Goal: Transaction & Acquisition: Purchase product/service

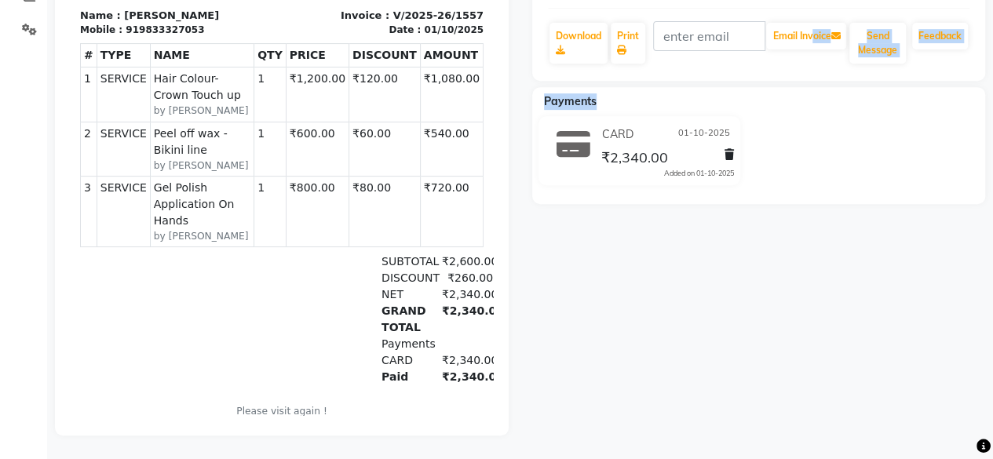
select select "3886"
select select "service"
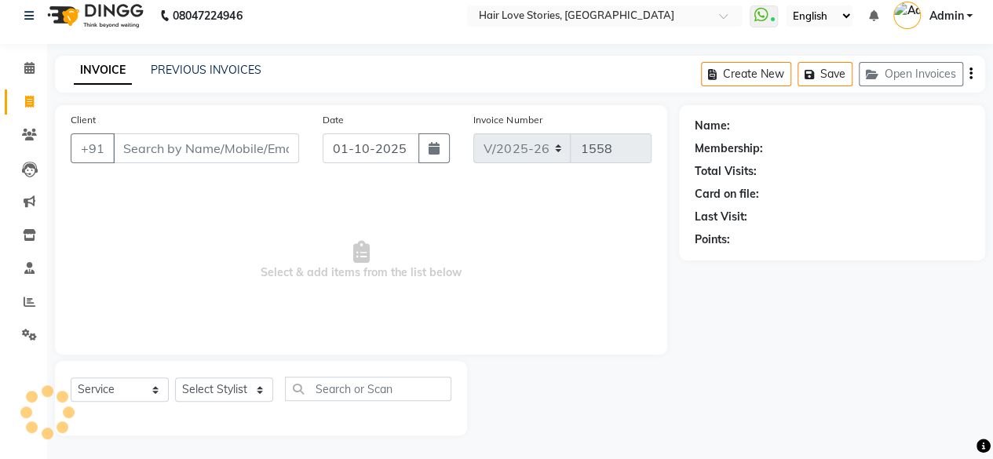
scroll to position [12, 0]
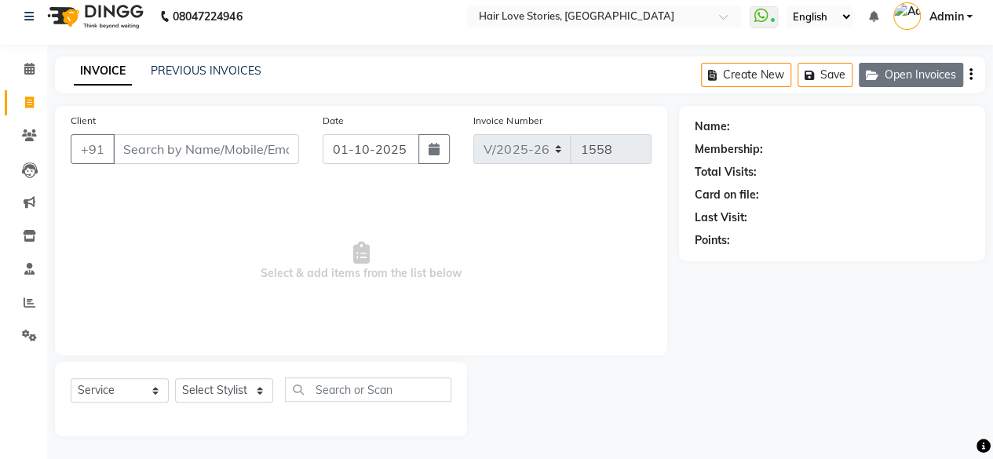
click at [874, 70] on icon "button" at bounding box center [874, 75] width 19 height 11
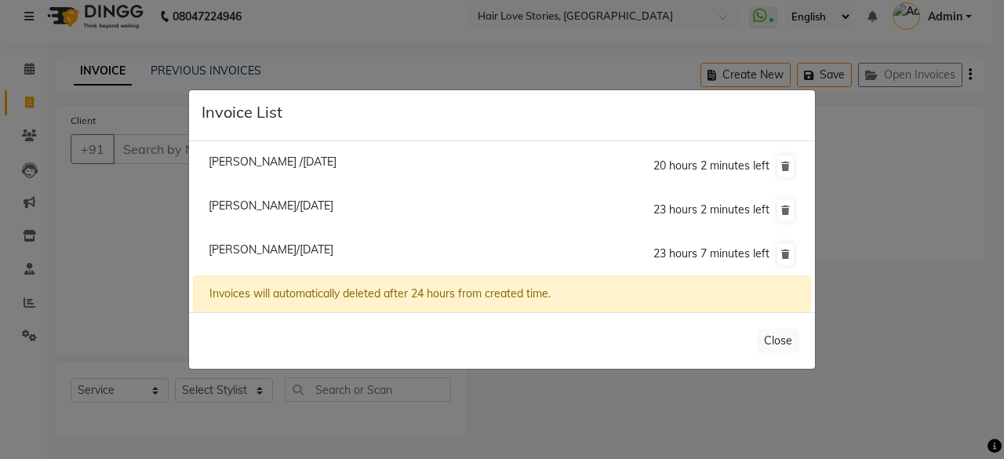
click at [282, 156] on span "[PERSON_NAME] /[DATE]" at bounding box center [273, 162] width 128 height 14
type input "1158700000099"
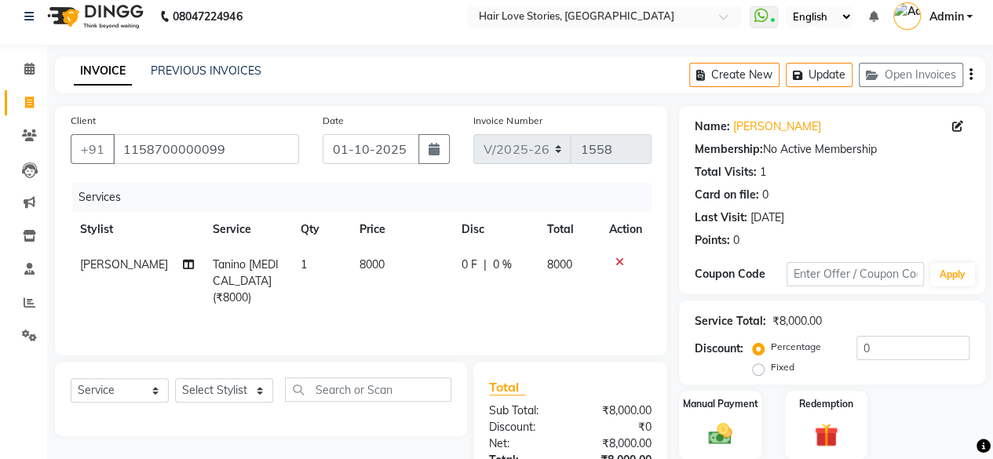
click at [350, 271] on td "8000" at bounding box center [401, 281] width 102 height 68
select select "19044"
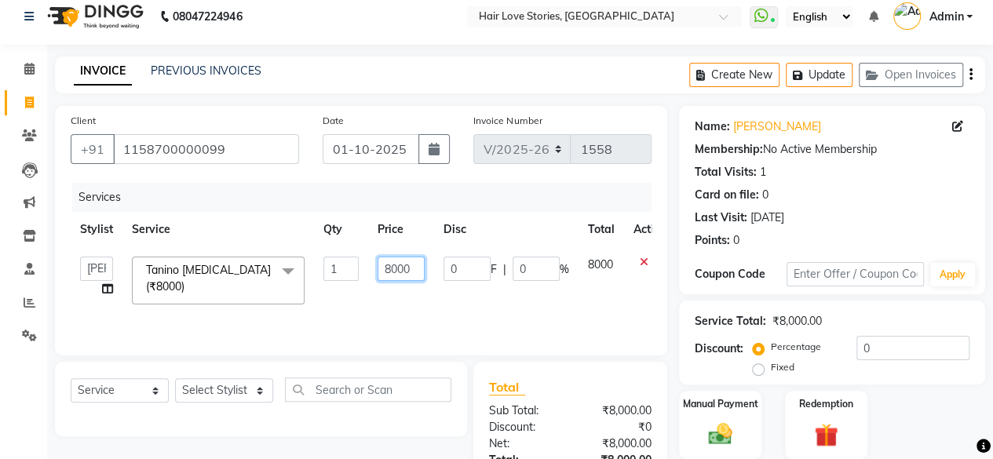
click at [394, 264] on input "8000" at bounding box center [400, 269] width 47 height 24
type input "4000"
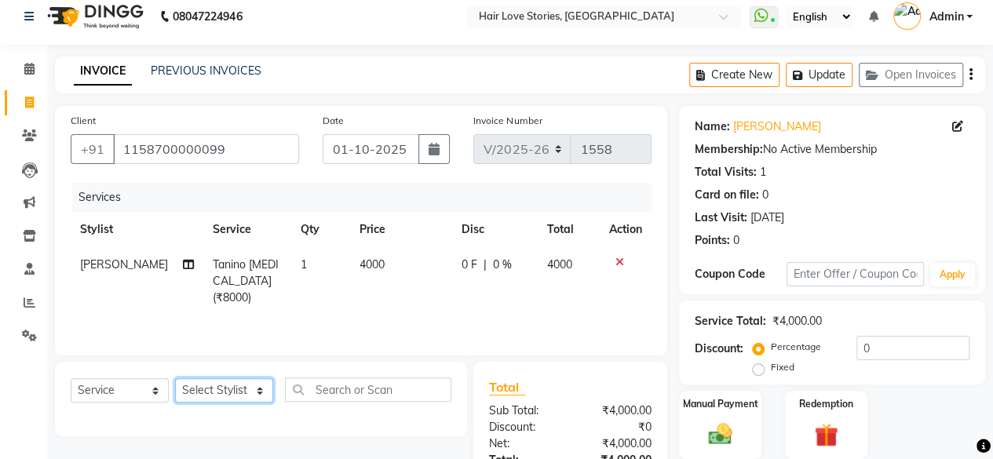
click at [239, 392] on select "Select Stylist [PERSON_NAME] FRONTDESK MANAGER [PERSON_NAME] MEENA MANE [PERSON…" at bounding box center [224, 390] width 98 height 24
select select "19044"
click at [175, 378] on select "Select Stylist [PERSON_NAME] FRONTDESK MANAGER [PERSON_NAME] MEENA MANE [PERSON…" at bounding box center [224, 390] width 98 height 24
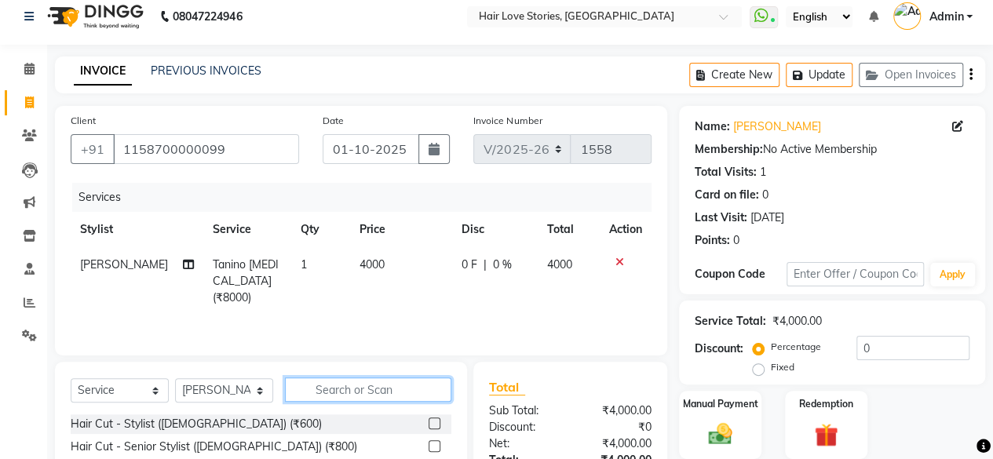
click at [339, 388] on input "text" at bounding box center [368, 389] width 166 height 24
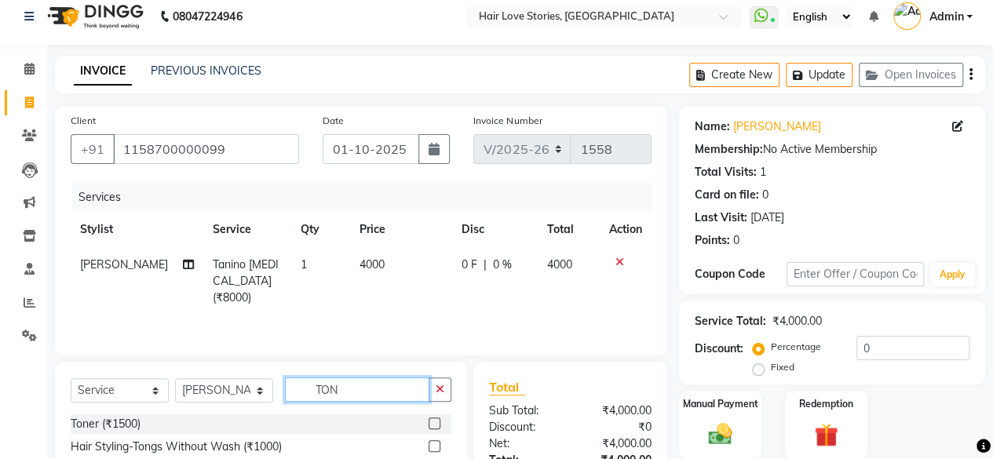
type input "TON"
click at [435, 421] on label at bounding box center [434, 423] width 12 height 12
click at [435, 421] on input "checkbox" at bounding box center [433, 424] width 10 height 10
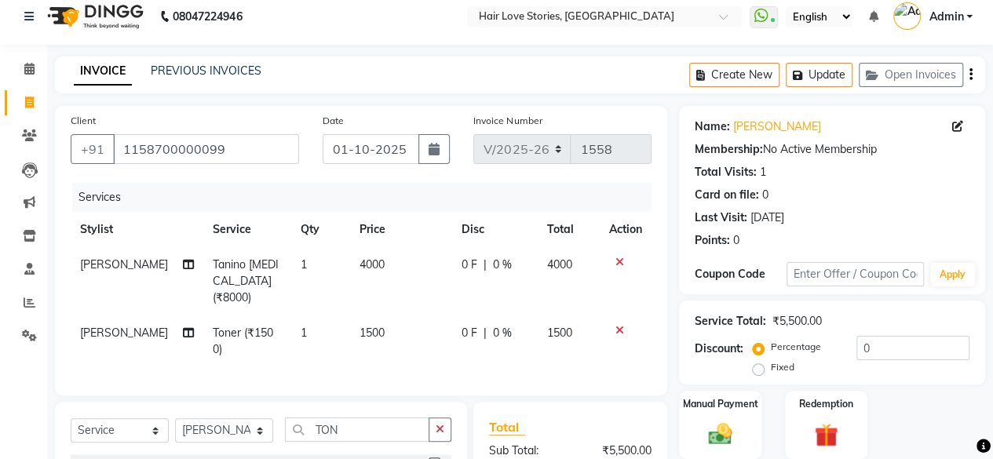
checkbox input "false"
click at [370, 326] on span "1500" at bounding box center [371, 333] width 25 height 14
select select "19044"
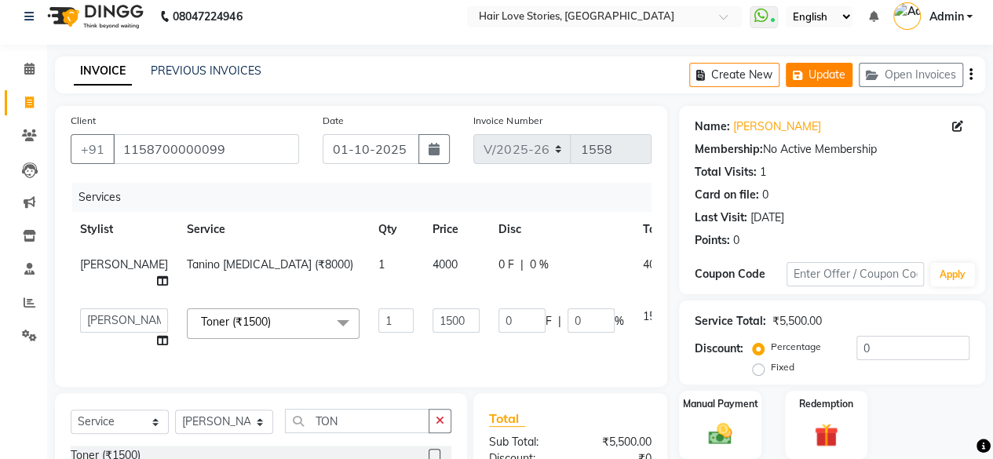
click at [810, 76] on button "Update" at bounding box center [818, 75] width 67 height 24
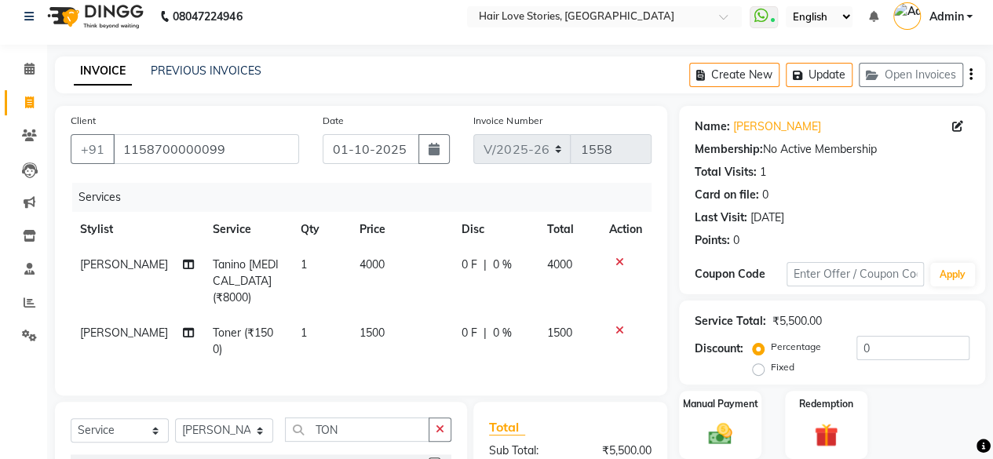
click at [359, 326] on td "1500" at bounding box center [401, 341] width 102 height 52
select select "19044"
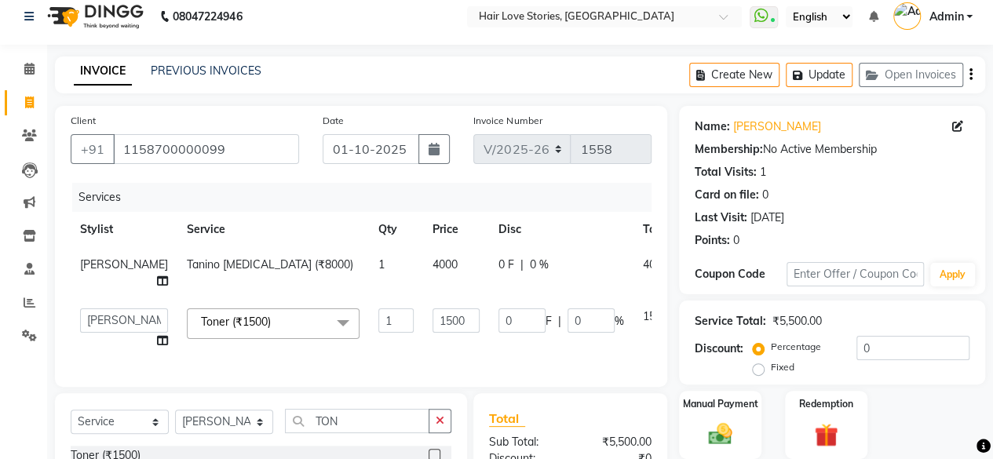
click at [432, 266] on span "4000" at bounding box center [444, 264] width 25 height 14
select select "19044"
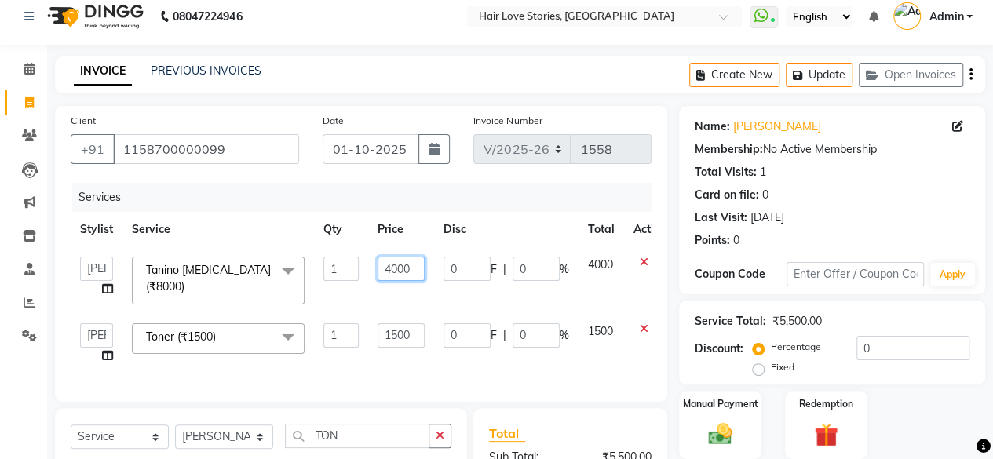
click at [394, 279] on input "4000" at bounding box center [400, 269] width 47 height 24
click at [391, 272] on input "4000" at bounding box center [400, 269] width 47 height 24
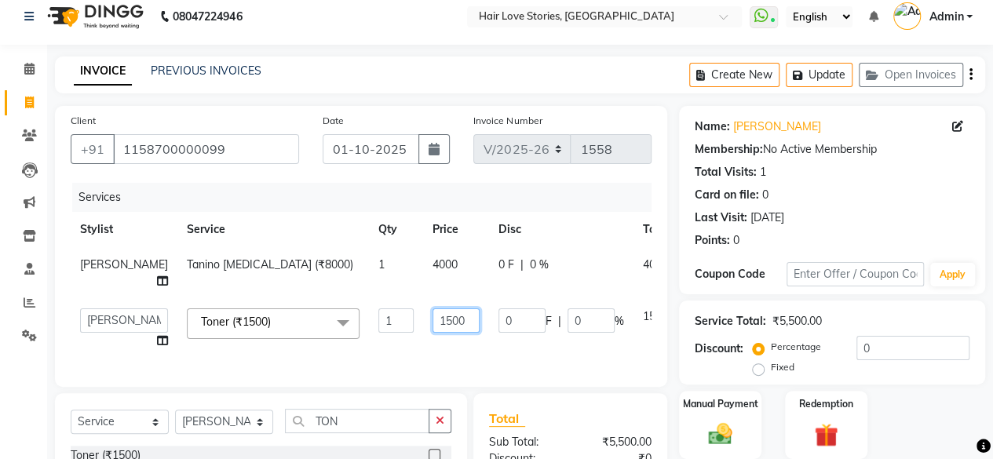
click at [432, 327] on input "1500" at bounding box center [455, 320] width 47 height 24
click at [432, 333] on input "1500" at bounding box center [455, 320] width 47 height 24
click at [432, 333] on input "500" at bounding box center [455, 320] width 47 height 24
type input "5000"
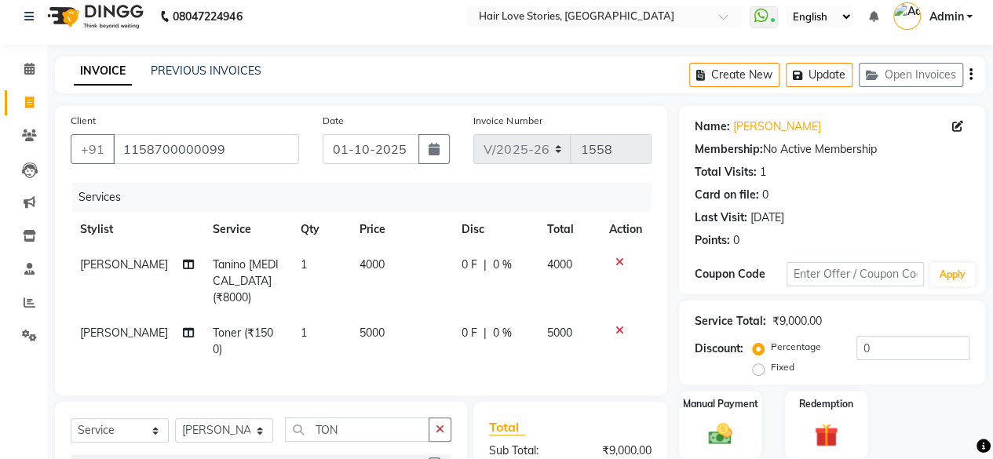
click at [377, 279] on td "4000" at bounding box center [401, 281] width 102 height 68
select select "19044"
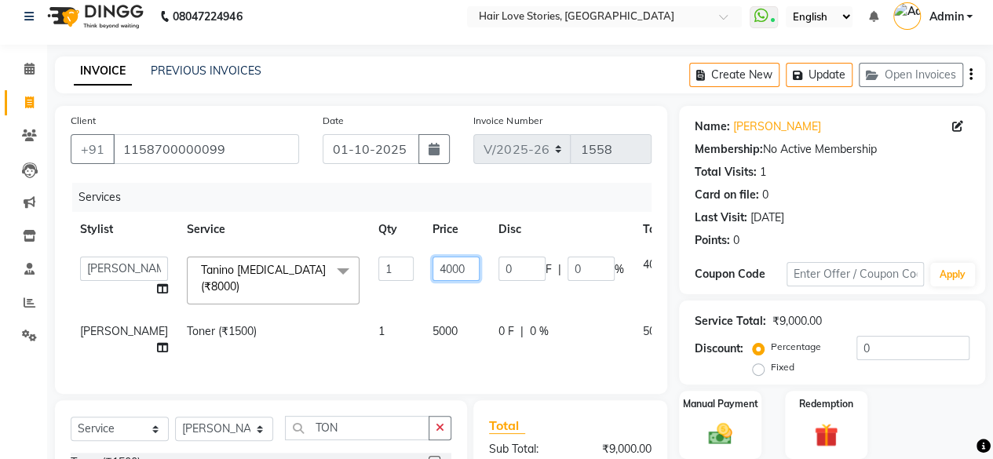
click at [432, 271] on input "4000" at bounding box center [455, 269] width 47 height 24
type input "5000"
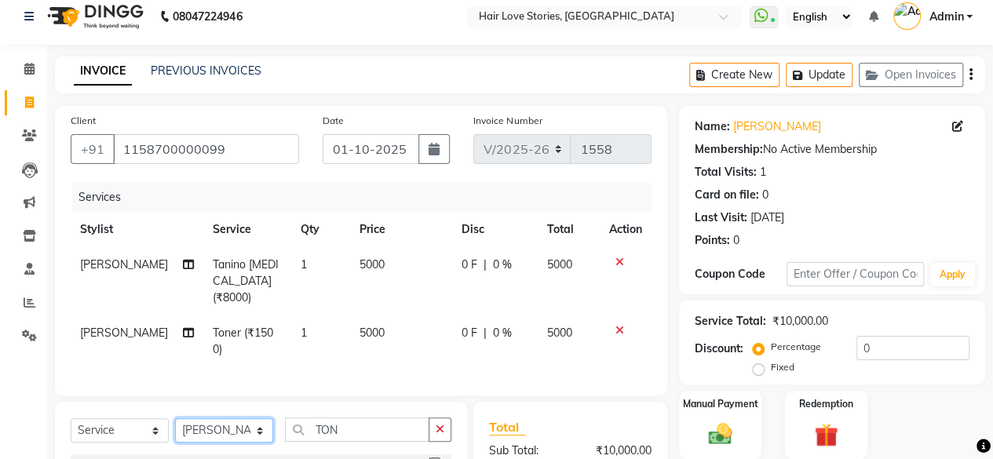
select select "92004"
click at [175, 418] on select "Select Stylist [PERSON_NAME] FRONTDESK MANAGER [PERSON_NAME] MEENA MANE [PERSON…" at bounding box center [224, 430] width 98 height 24
click at [436, 417] on button "button" at bounding box center [439, 429] width 23 height 24
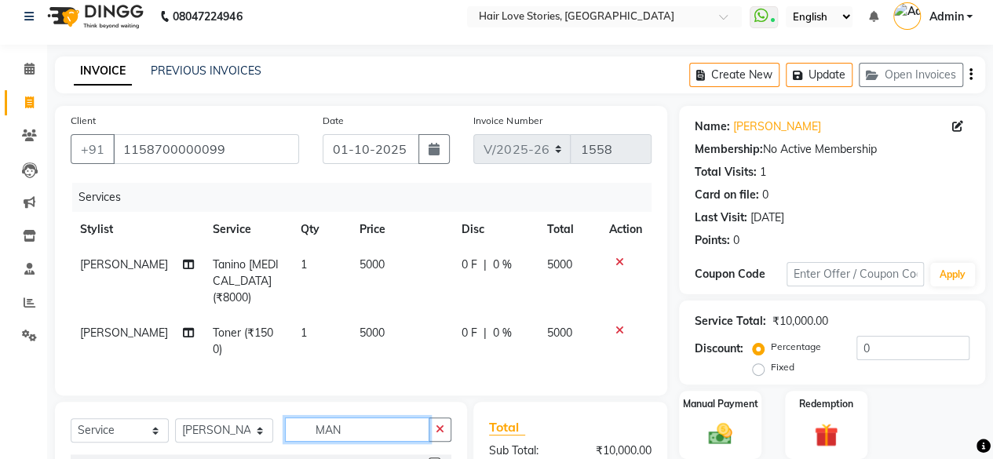
type input "MAN"
click at [432, 457] on label at bounding box center [434, 463] width 12 height 12
click at [432, 458] on input "checkbox" at bounding box center [433, 464] width 10 height 10
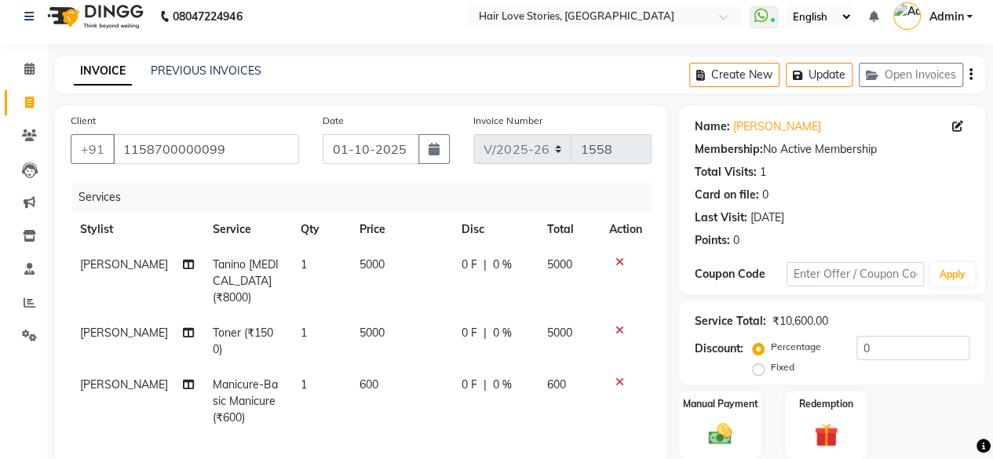
checkbox input "false"
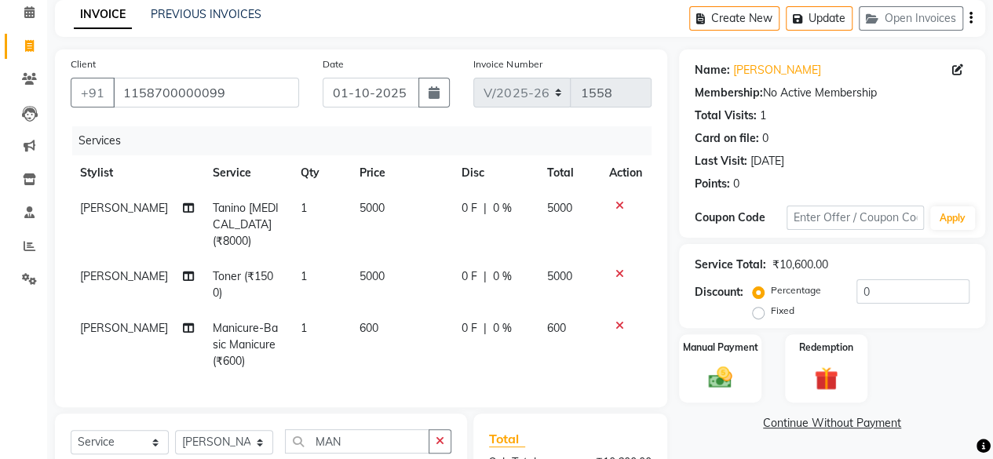
scroll to position [133, 0]
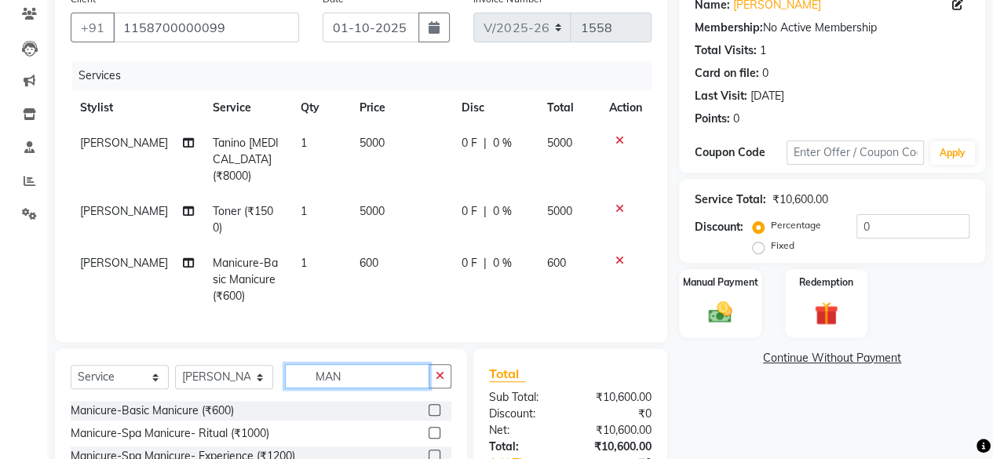
click at [421, 364] on input "MAN" at bounding box center [357, 376] width 144 height 24
click at [443, 370] on icon "button" at bounding box center [439, 375] width 9 height 11
type input "PEDI"
click at [437, 404] on label at bounding box center [434, 410] width 12 height 12
click at [437, 406] on input "checkbox" at bounding box center [433, 411] width 10 height 10
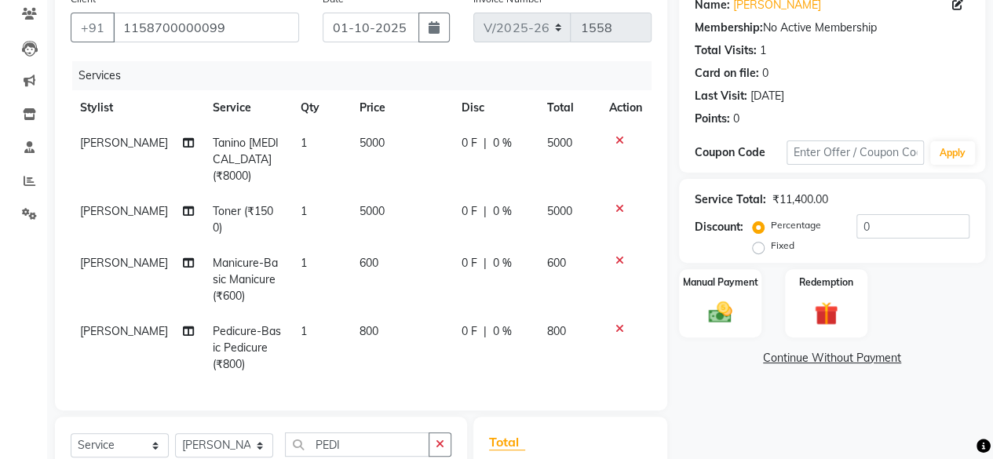
checkbox input "false"
click at [363, 324] on span "800" at bounding box center [368, 331] width 19 height 14
select select "92004"
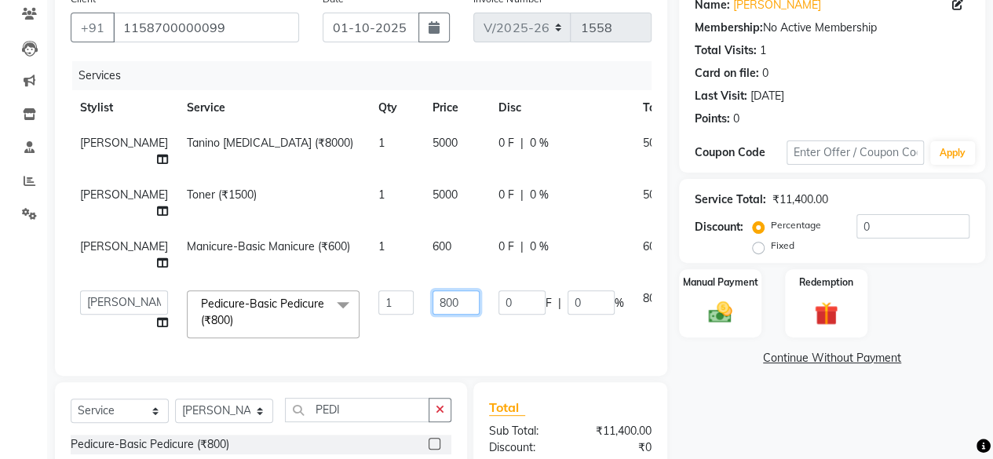
click at [432, 315] on input "800" at bounding box center [455, 302] width 47 height 24
type input "900"
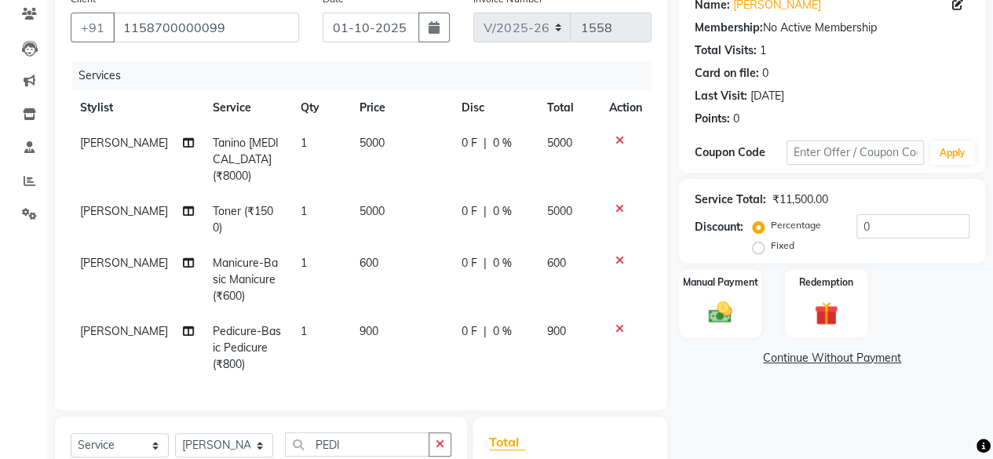
click at [396, 295] on tbody "[PERSON_NAME] [PERSON_NAME][MEDICAL_DATA] (₹8000) 1 5000 0 F | 0 % 5000 [PERSON…" at bounding box center [361, 254] width 581 height 257
click at [359, 256] on span "600" at bounding box center [368, 263] width 19 height 14
select select "92004"
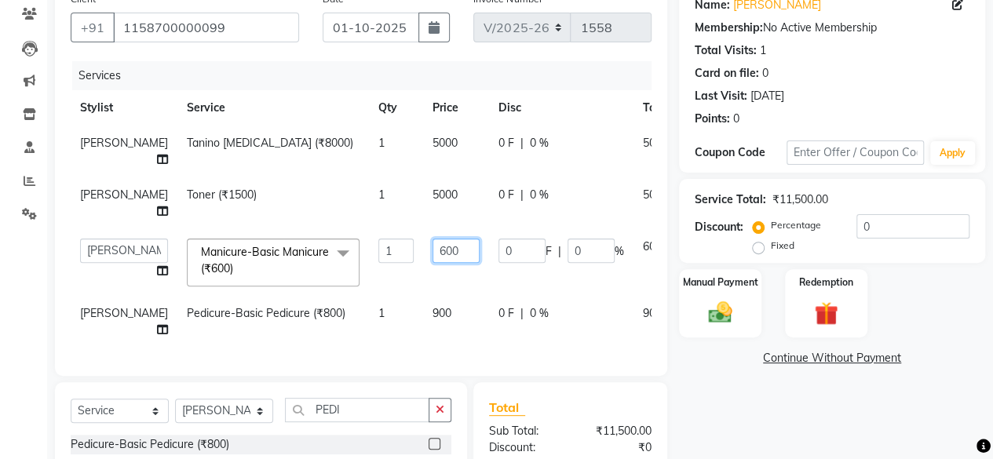
click at [432, 263] on input "600" at bounding box center [455, 251] width 47 height 24
type input "700"
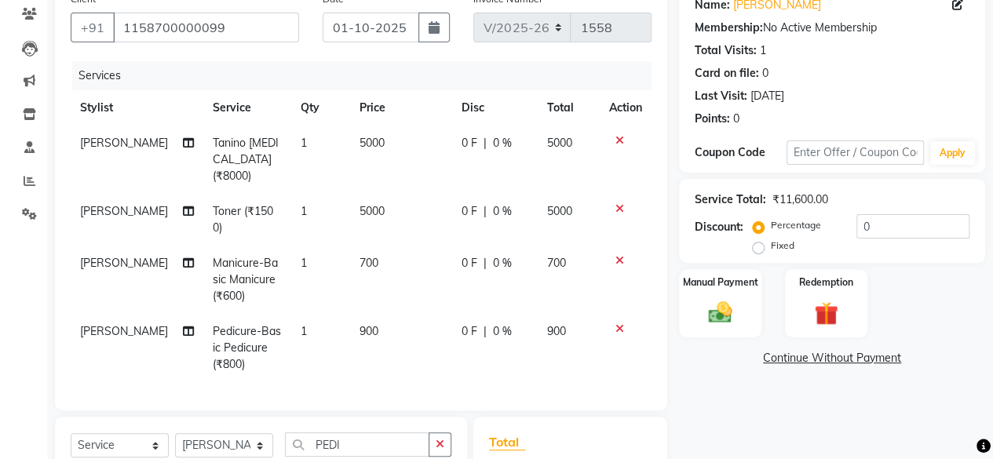
click at [452, 246] on td "0 F | 0 %" at bounding box center [494, 280] width 85 height 68
select select "92004"
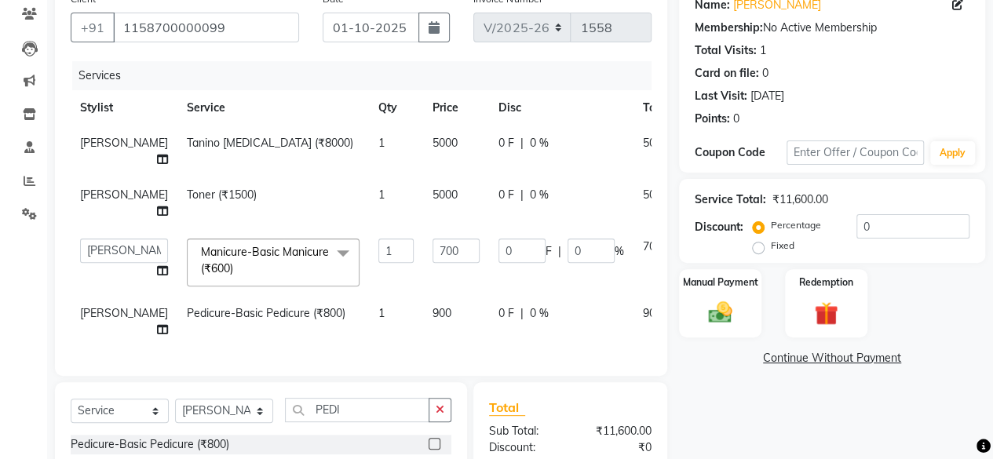
click at [489, 277] on td "0 F | 0 %" at bounding box center [561, 262] width 144 height 67
click at [498, 263] on input "0" at bounding box center [521, 251] width 47 height 24
type input "300"
click at [489, 346] on td "0 F | 0 %" at bounding box center [561, 322] width 144 height 52
select select "92004"
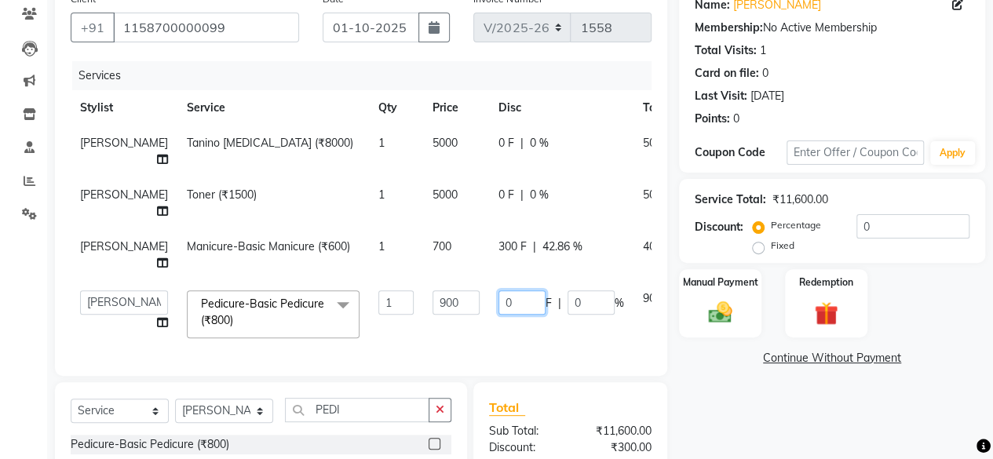
click at [498, 315] on input "0" at bounding box center [521, 302] width 47 height 24
type input "300"
click at [785, 391] on div "Name: [PERSON_NAME] Membership: No Active Membership Total Visits: 1 Card on fi…" at bounding box center [838, 282] width 318 height 596
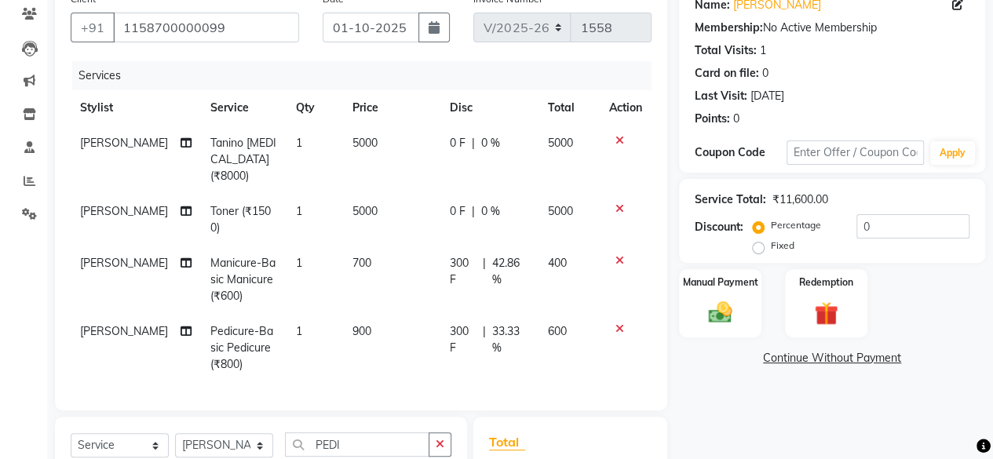
scroll to position [306, 0]
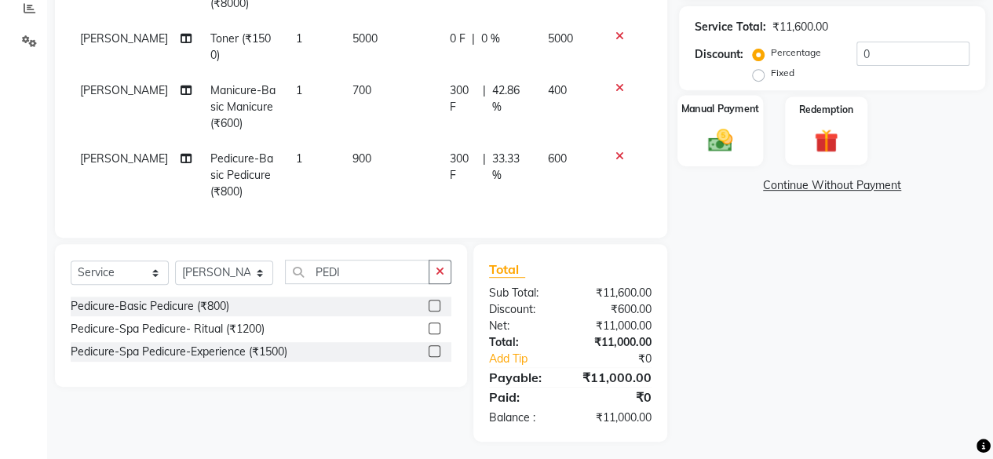
click at [706, 128] on img at bounding box center [720, 140] width 40 height 28
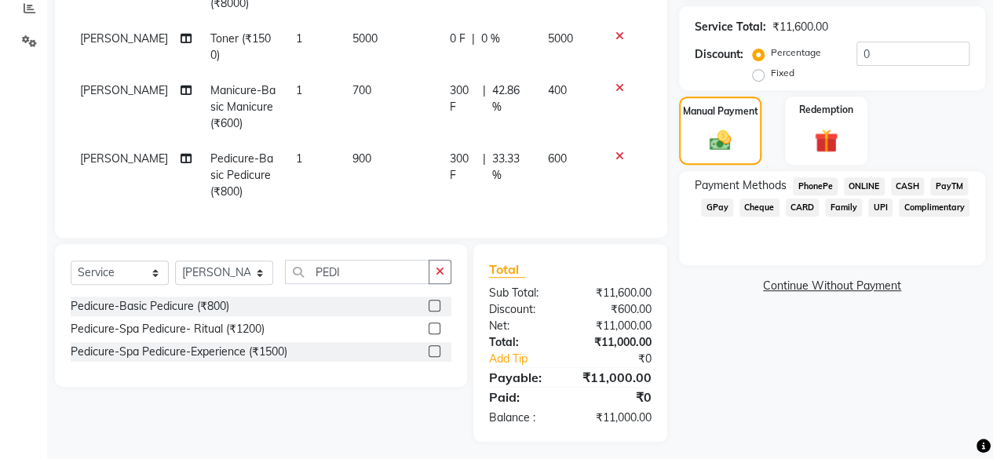
click at [899, 183] on span "CASH" at bounding box center [908, 186] width 34 height 18
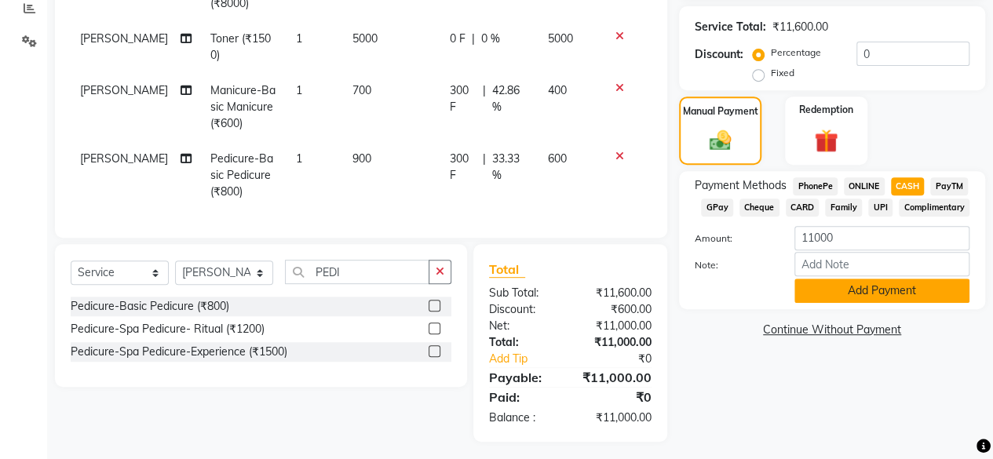
click at [847, 290] on button "Add Payment" at bounding box center [881, 291] width 175 height 24
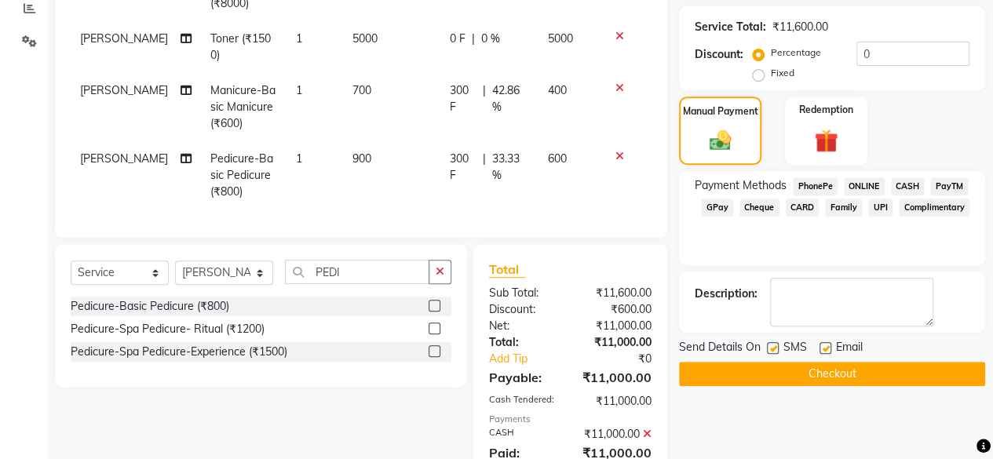
click at [772, 344] on label at bounding box center [773, 348] width 12 height 12
click at [772, 344] on input "checkbox" at bounding box center [772, 349] width 10 height 10
checkbox input "false"
click at [773, 388] on div "Name: [PERSON_NAME] Membership: No Active Membership Total Visits: 1 Card on fi…" at bounding box center [838, 155] width 318 height 686
click at [772, 374] on button "Checkout" at bounding box center [832, 374] width 306 height 24
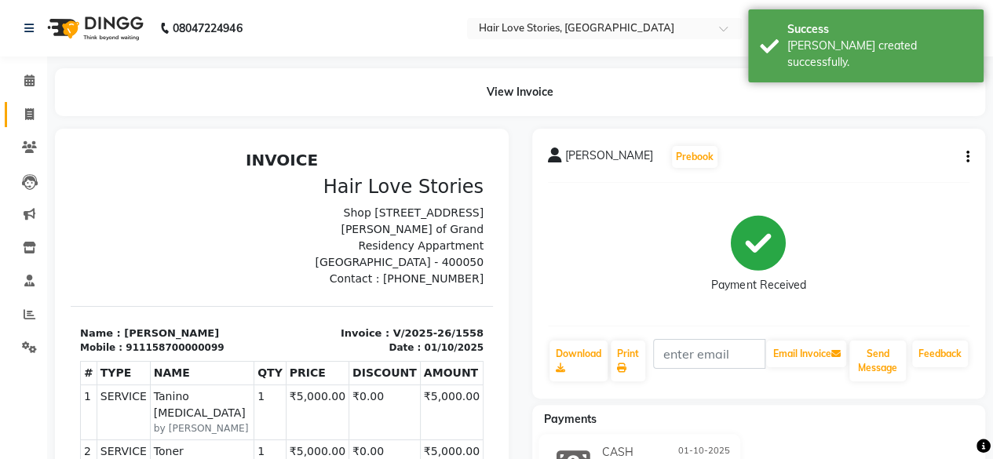
click at [20, 104] on link "Invoice" at bounding box center [24, 115] width 38 height 26
select select "3886"
select select "service"
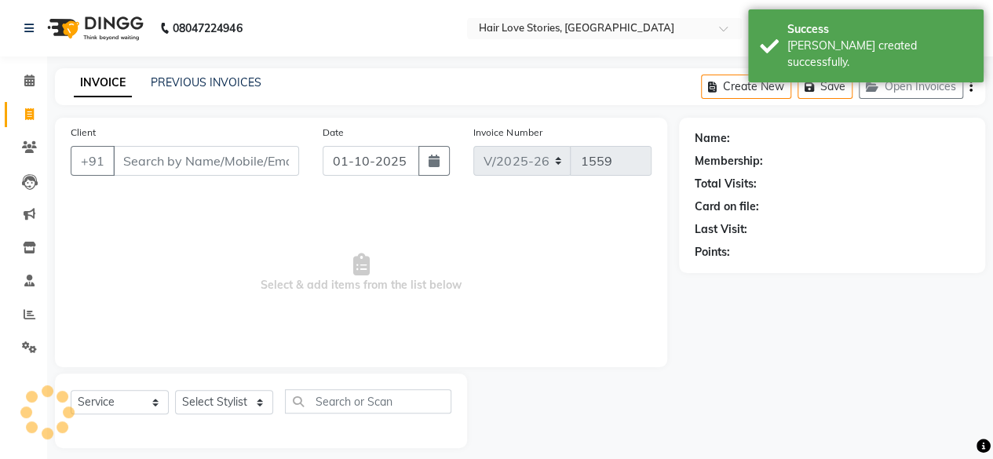
scroll to position [12, 0]
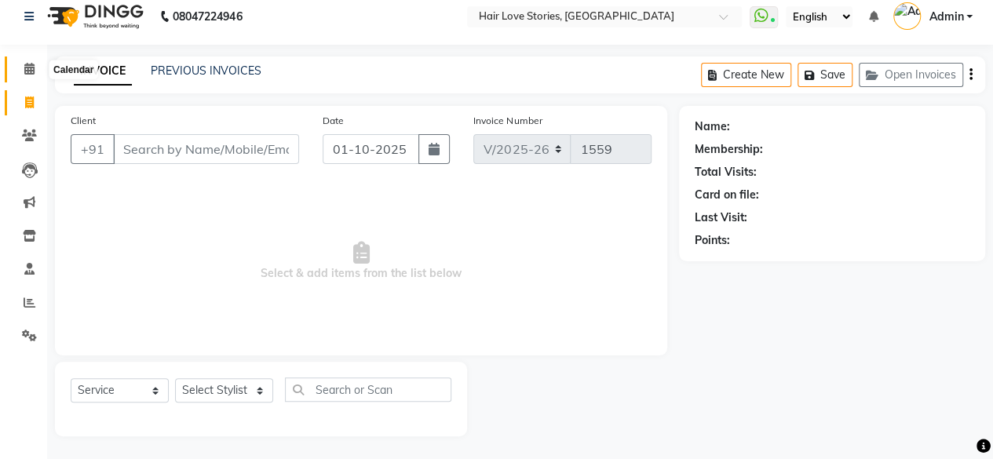
click at [28, 67] on icon at bounding box center [29, 69] width 10 height 12
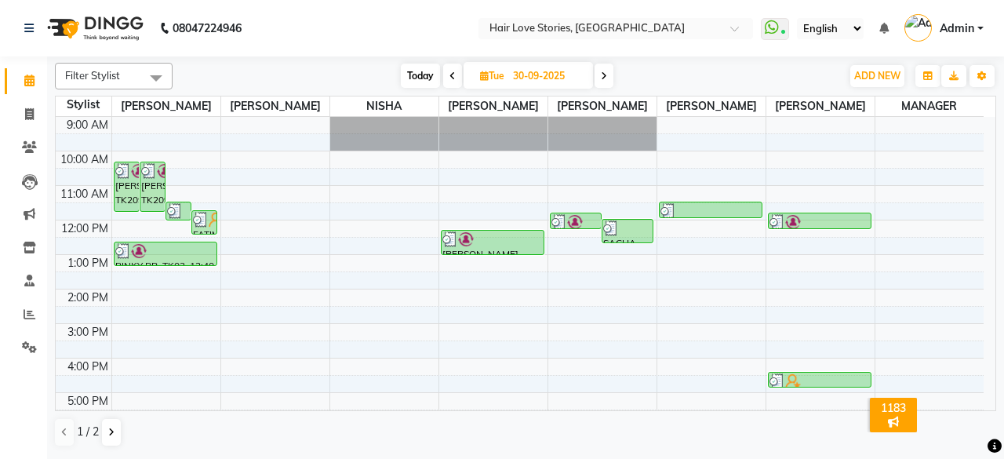
click at [417, 76] on span "Today" at bounding box center [420, 76] width 39 height 24
type input "01-10-2025"
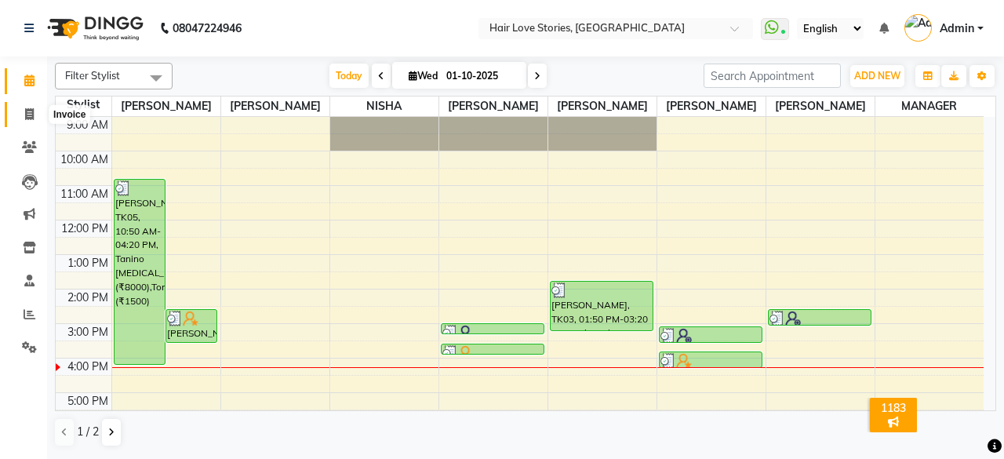
click at [23, 109] on span at bounding box center [29, 115] width 27 height 18
select select "3886"
select select "service"
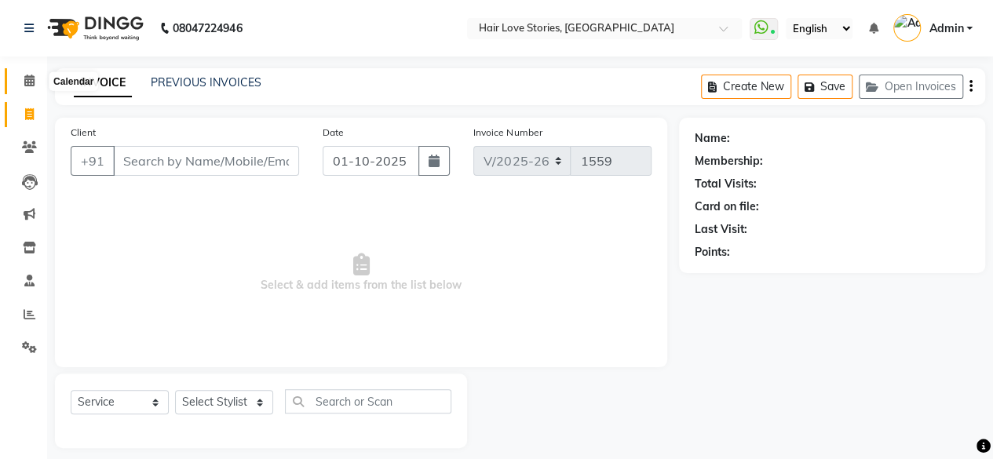
click at [24, 88] on span at bounding box center [29, 81] width 27 height 18
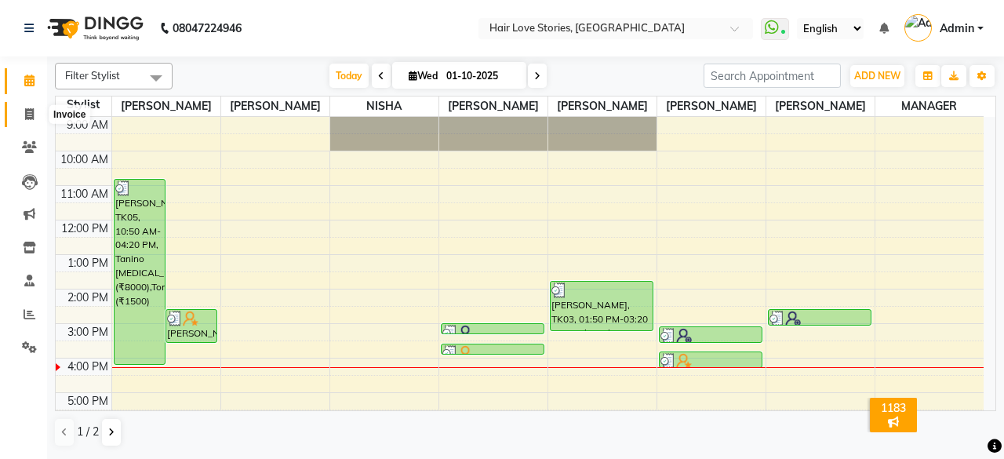
click at [28, 115] on icon at bounding box center [29, 114] width 9 height 12
select select "3886"
select select "service"
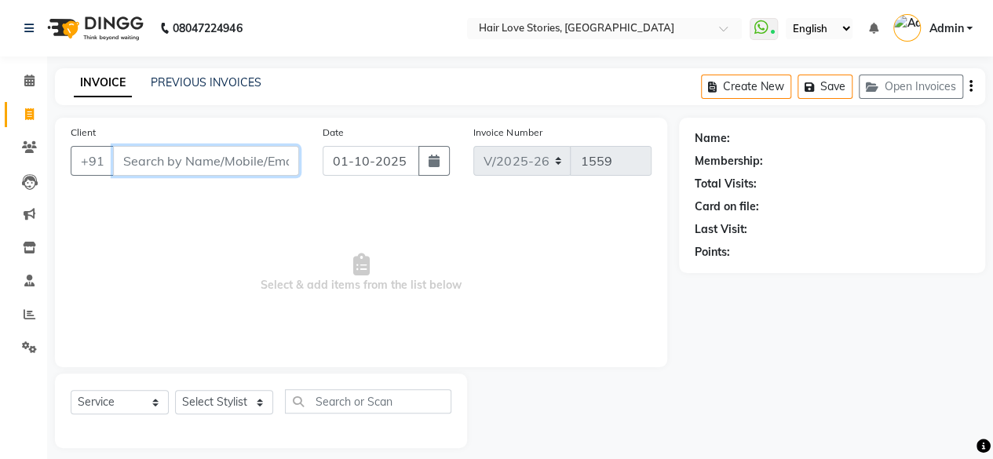
click at [122, 167] on input "Client" at bounding box center [206, 161] width 186 height 30
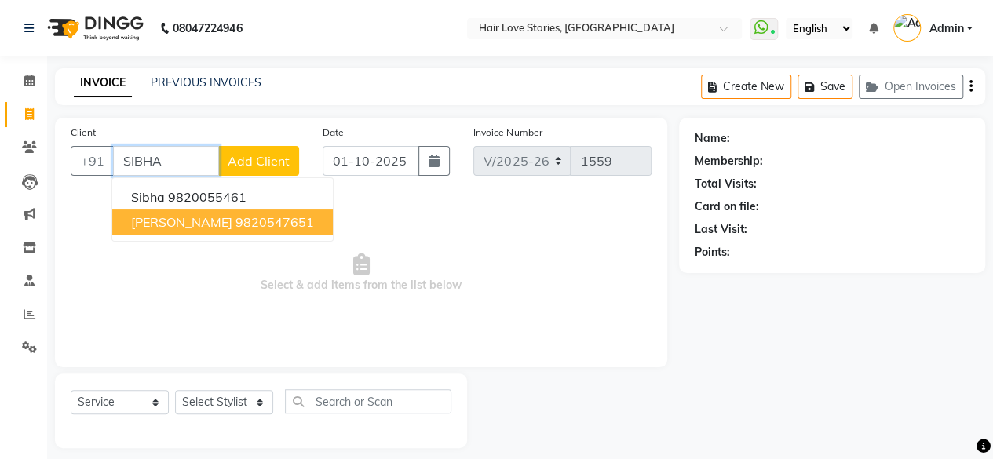
click at [146, 217] on span "[PERSON_NAME]" at bounding box center [181, 222] width 101 height 16
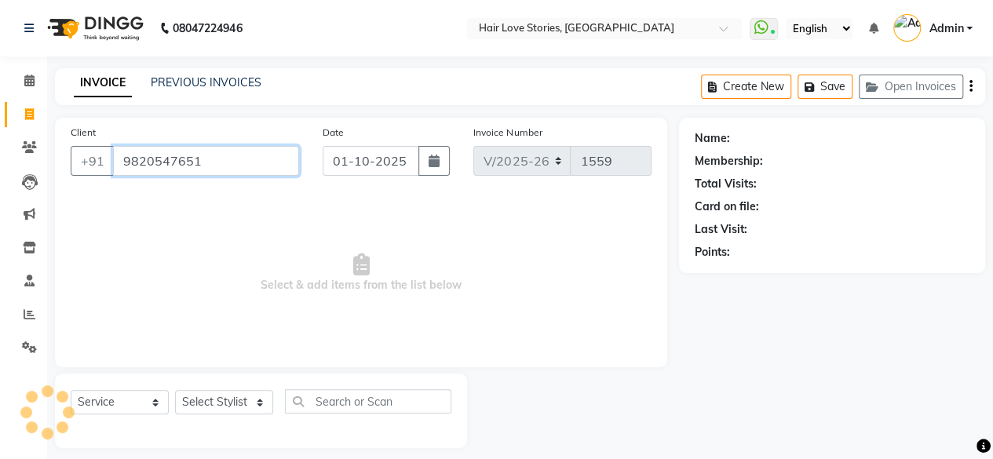
type input "9820547651"
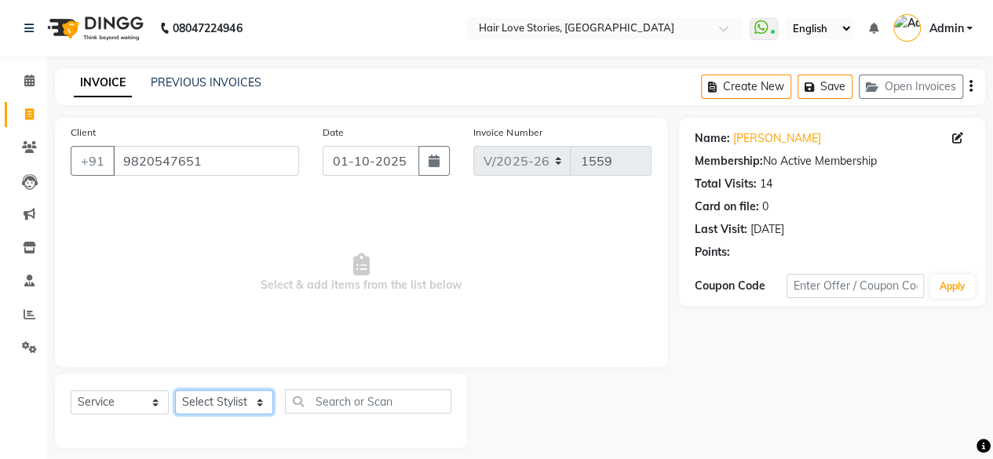
click at [231, 394] on select "Select Stylist [PERSON_NAME] FRONTDESK MANAGER [PERSON_NAME] MEENA MANE [PERSON…" at bounding box center [224, 402] width 98 height 24
select select "80484"
click at [175, 390] on select "Select Stylist [PERSON_NAME] FRONTDESK MANAGER [PERSON_NAME] MEENA MANE [PERSON…" at bounding box center [224, 402] width 98 height 24
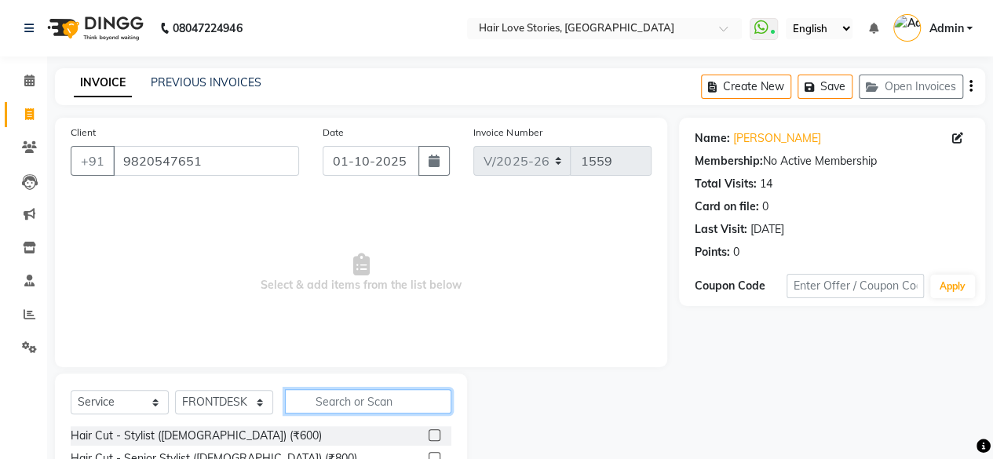
click at [326, 404] on input "text" at bounding box center [368, 401] width 166 height 24
type input "SCAL"
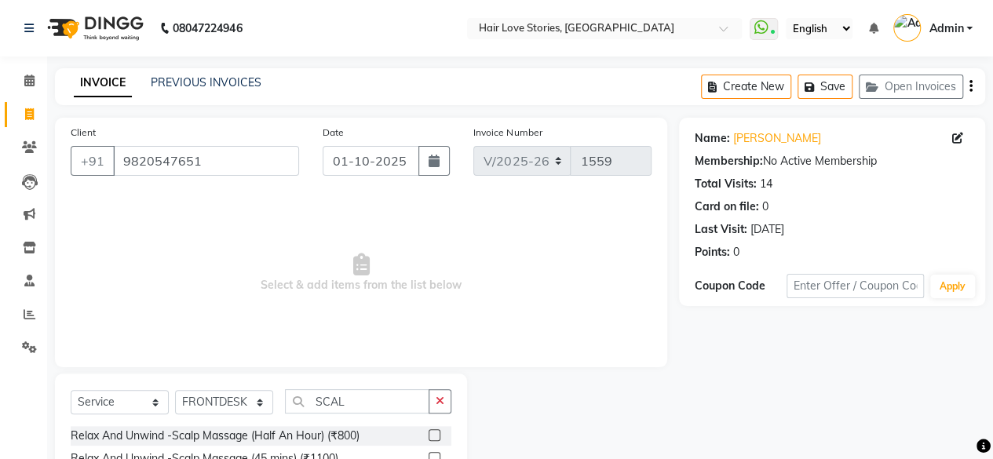
click at [433, 431] on label at bounding box center [434, 435] width 12 height 12
click at [433, 431] on input "checkbox" at bounding box center [433, 436] width 10 height 10
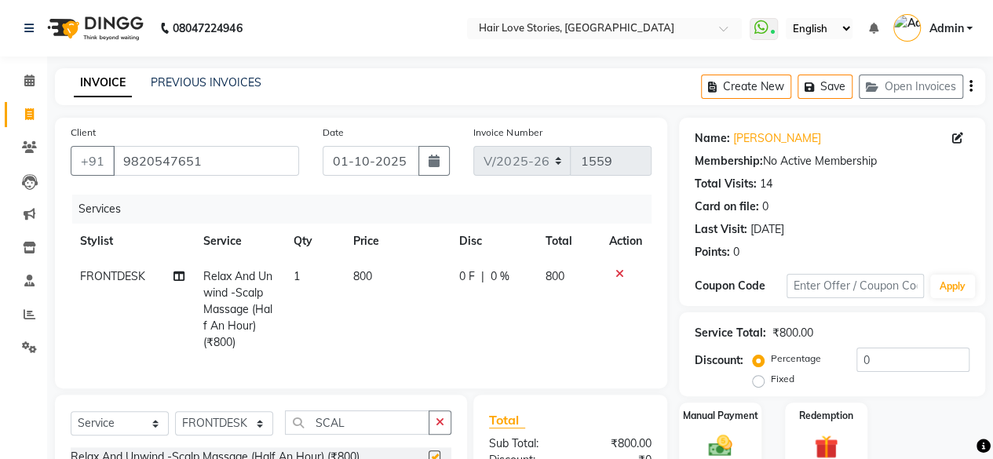
checkbox input "false"
click at [437, 428] on icon "button" at bounding box center [439, 422] width 9 height 11
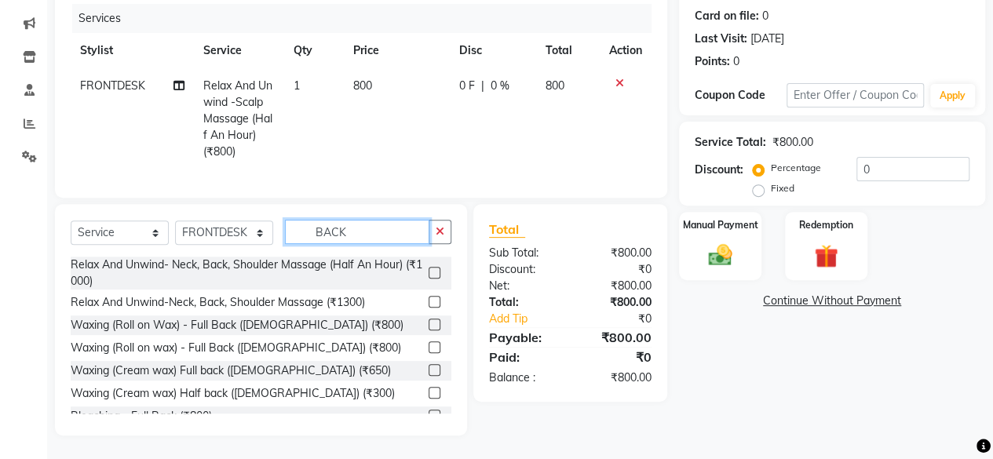
type input "BACK"
click at [428, 273] on label at bounding box center [434, 273] width 12 height 12
click at [428, 273] on input "checkbox" at bounding box center [433, 273] width 10 height 10
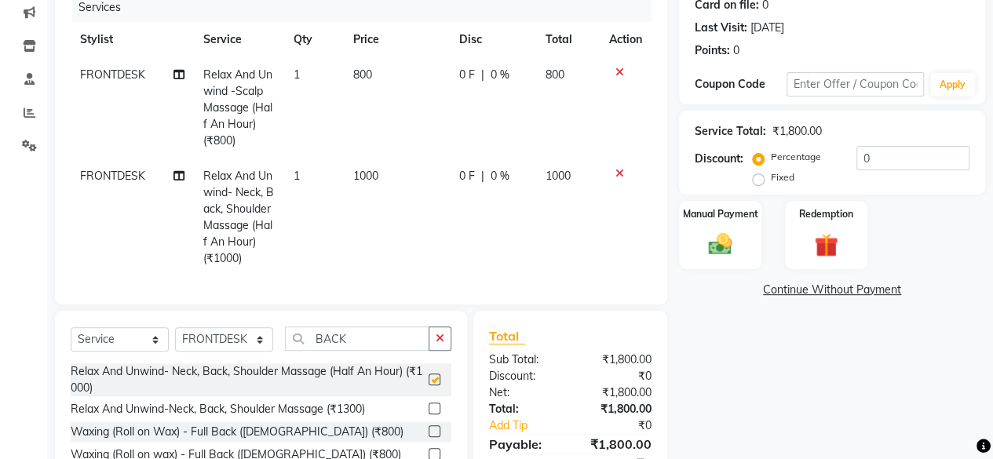
checkbox input "false"
click at [856, 155] on input "0" at bounding box center [912, 158] width 113 height 24
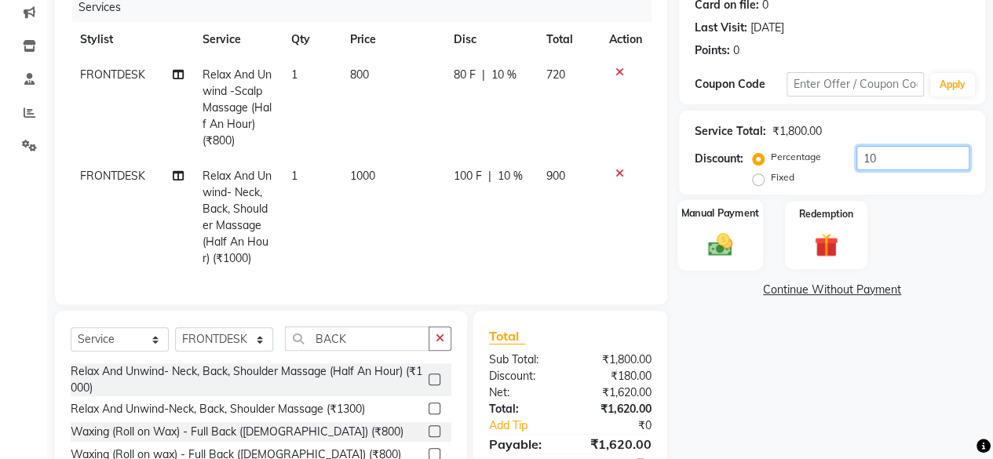
type input "10"
click at [742, 222] on div "Manual Payment" at bounding box center [720, 234] width 86 height 71
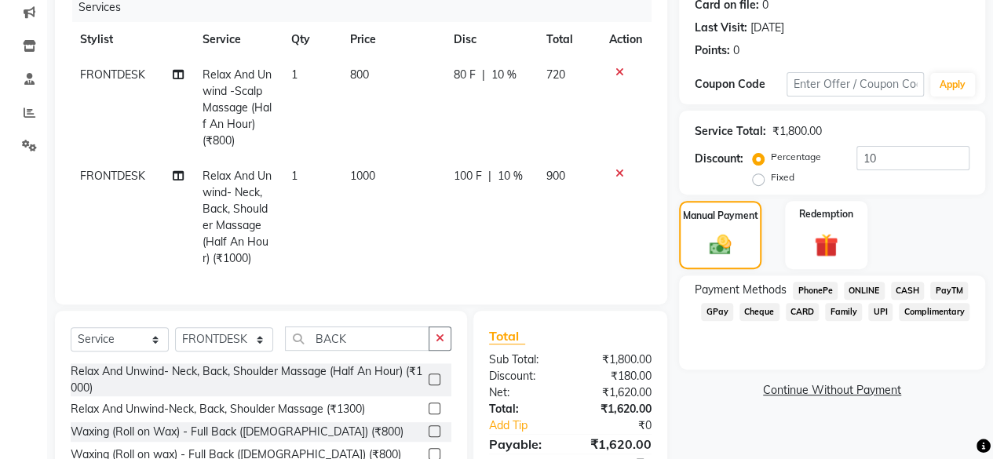
click at [716, 312] on span "GPay" at bounding box center [717, 312] width 32 height 18
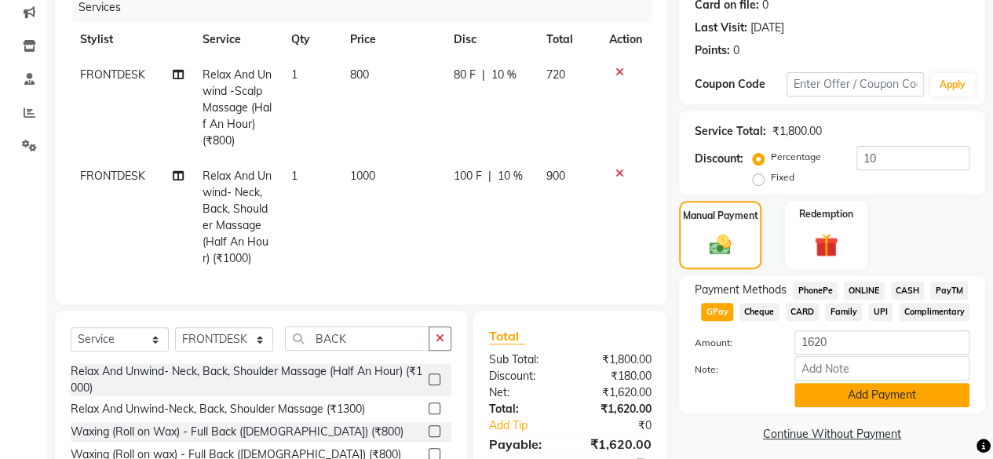
click at [911, 393] on button "Add Payment" at bounding box center [881, 395] width 175 height 24
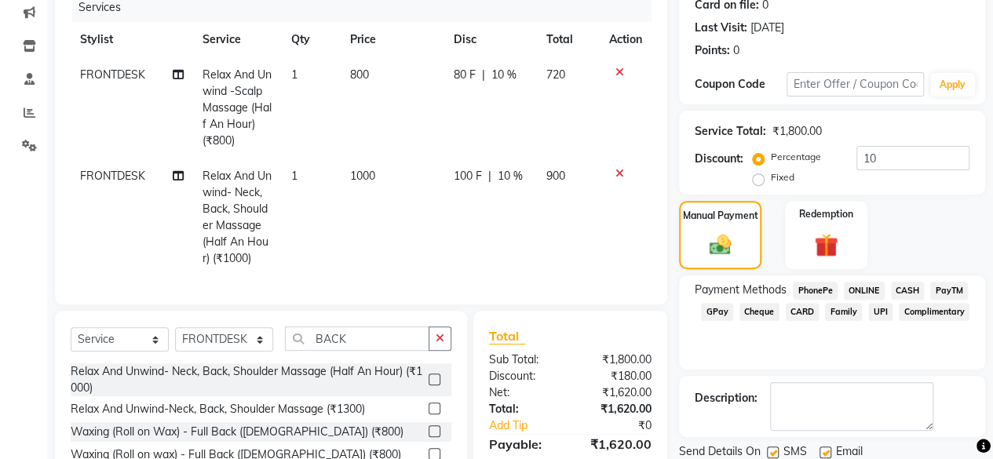
scroll to position [319, 0]
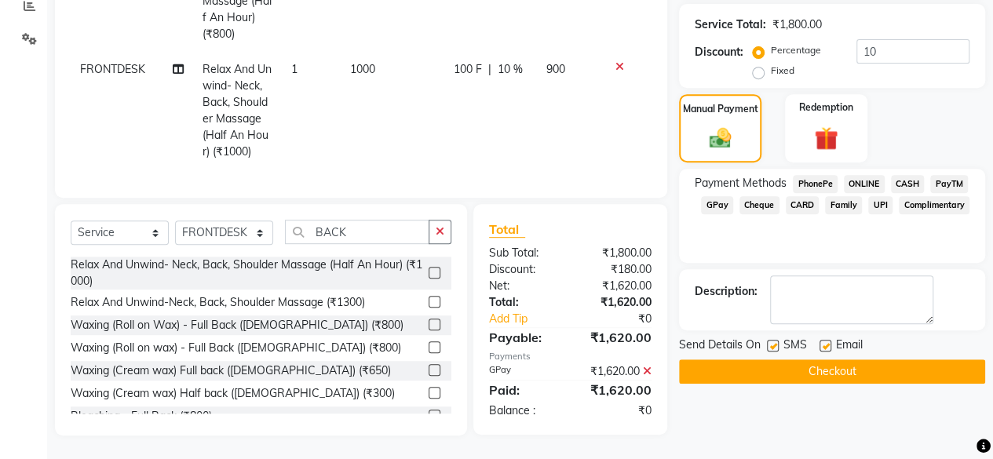
click at [769, 359] on button "Checkout" at bounding box center [832, 371] width 306 height 24
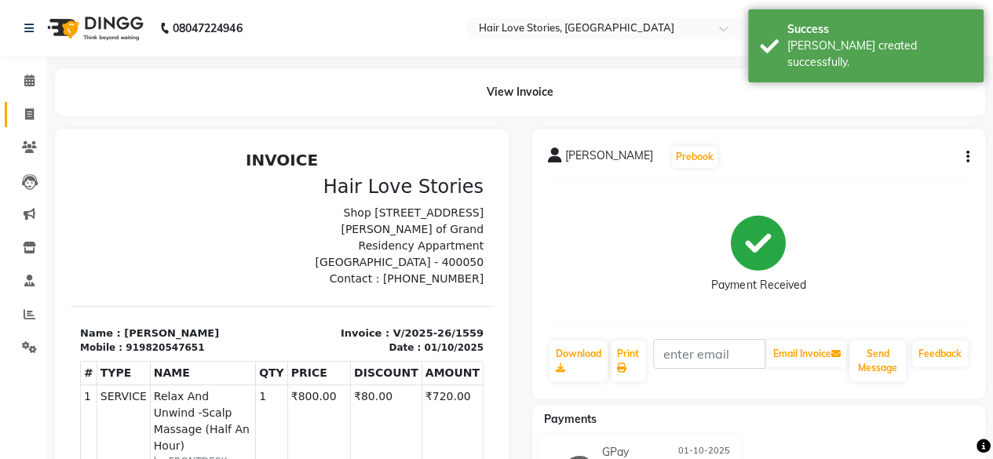
click at [21, 106] on span at bounding box center [29, 115] width 27 height 18
select select "service"
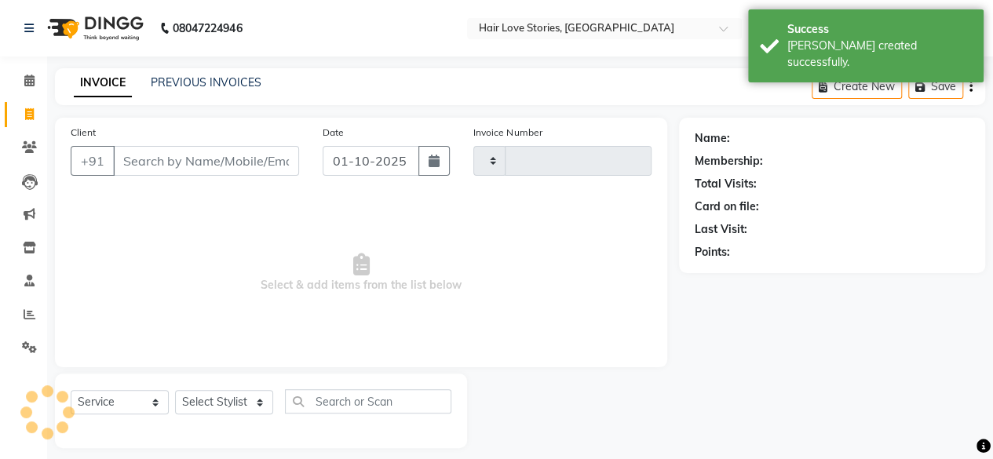
scroll to position [12, 0]
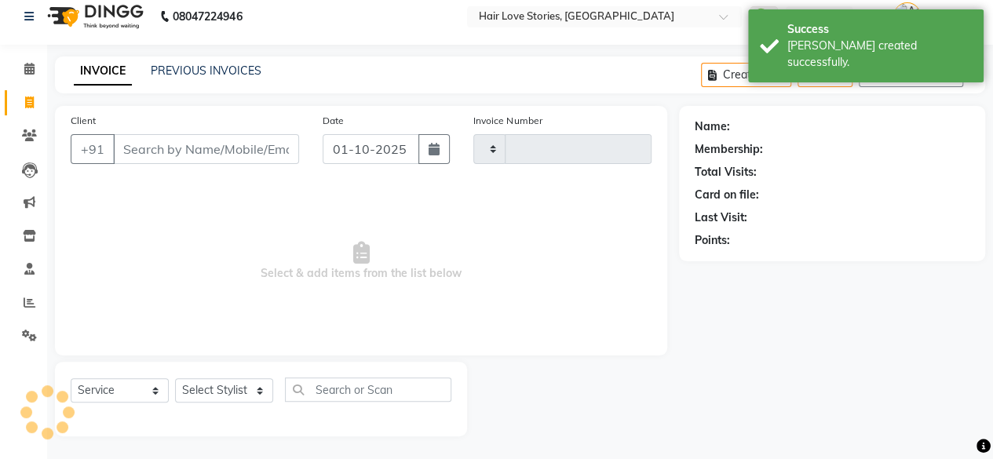
type input "1560"
select select "3886"
click at [876, 73] on icon "button" at bounding box center [874, 75] width 19 height 11
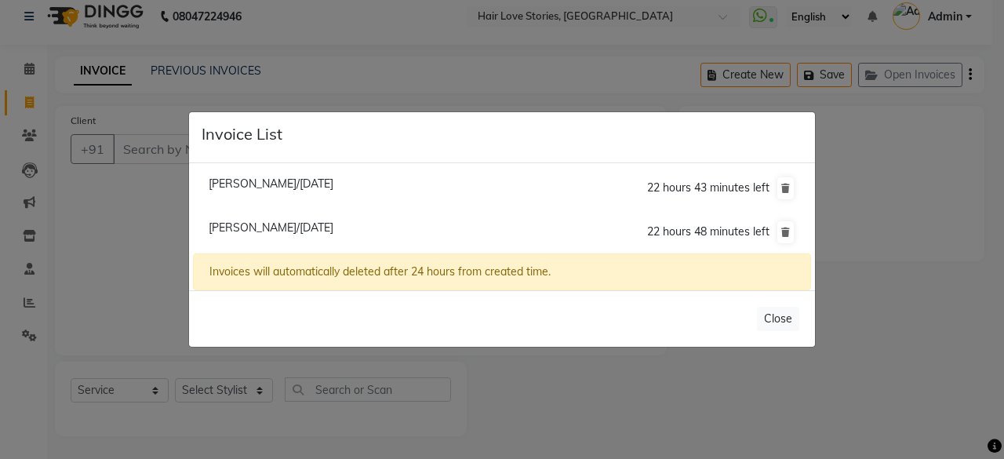
click at [124, 210] on ngb-modal-window "Invoice List [PERSON_NAME]/[DATE] 22 hours 43 minutes left [PERSON_NAME] Null/[…" at bounding box center [502, 229] width 1004 height 459
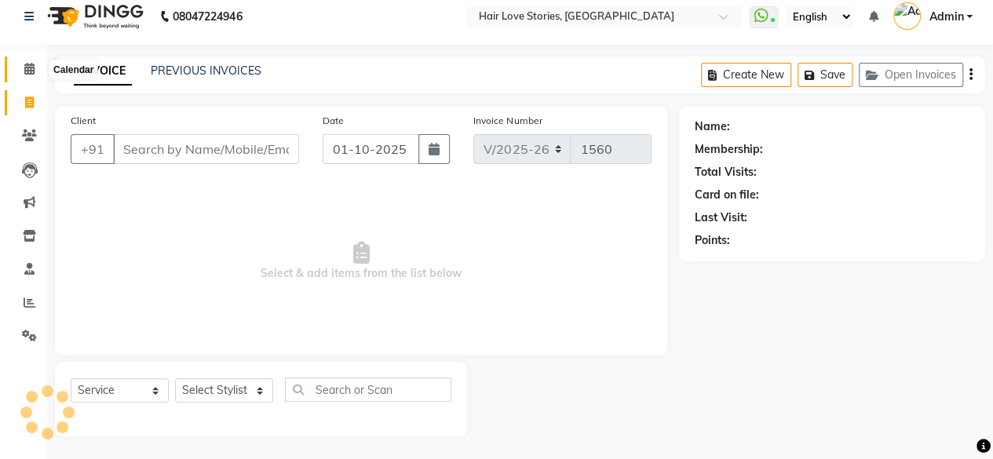
click at [28, 73] on icon at bounding box center [29, 69] width 10 height 12
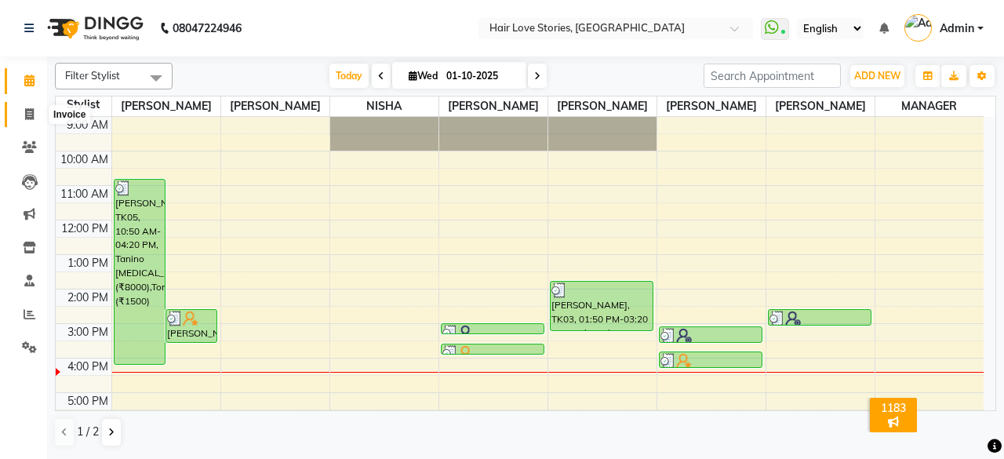
click at [27, 117] on icon at bounding box center [29, 114] width 9 height 12
select select "service"
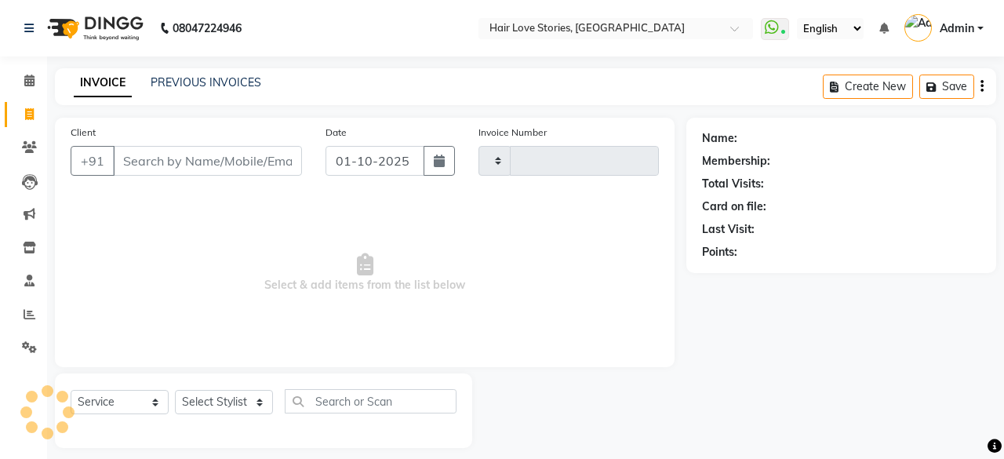
type input "1560"
select select "3886"
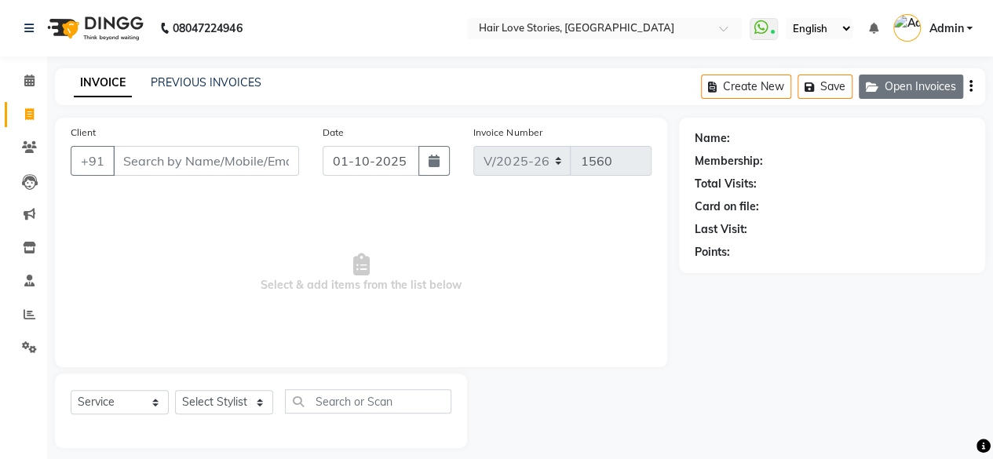
click at [884, 87] on button "Open Invoices" at bounding box center [910, 87] width 104 height 24
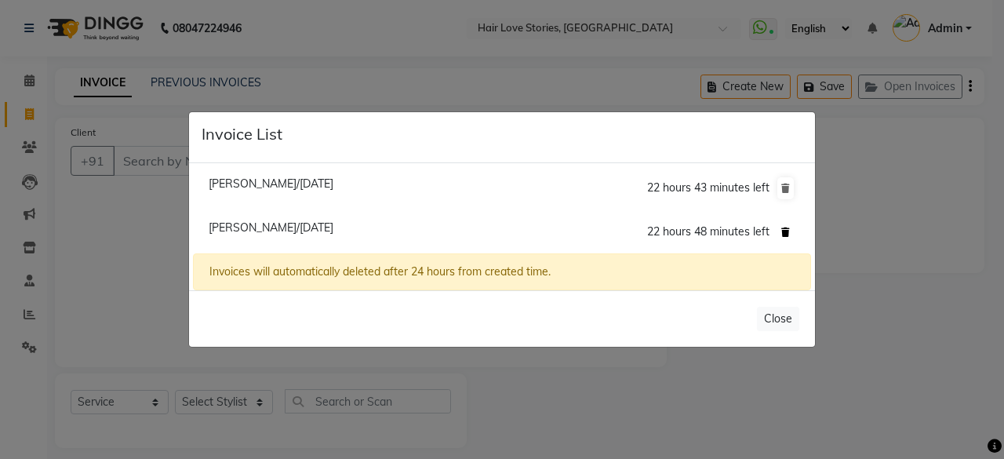
click at [782, 233] on button at bounding box center [786, 232] width 16 height 22
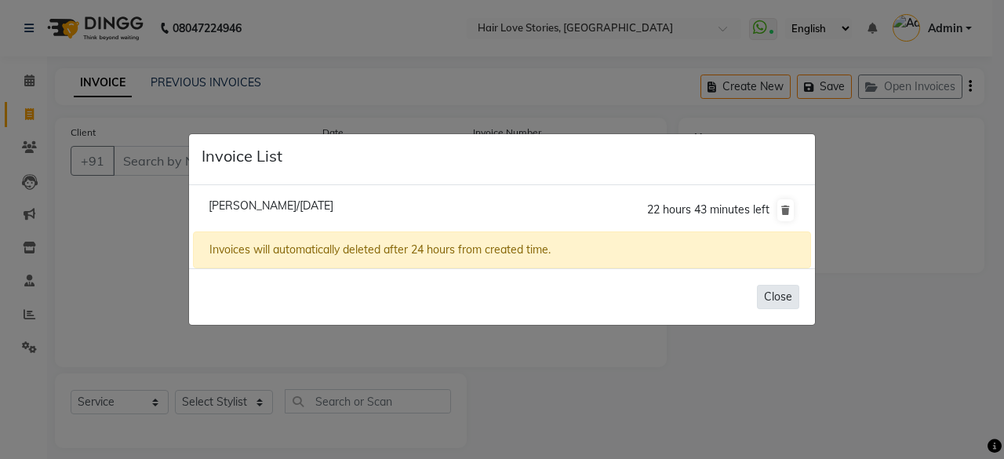
click at [771, 290] on button "Close" at bounding box center [778, 297] width 42 height 24
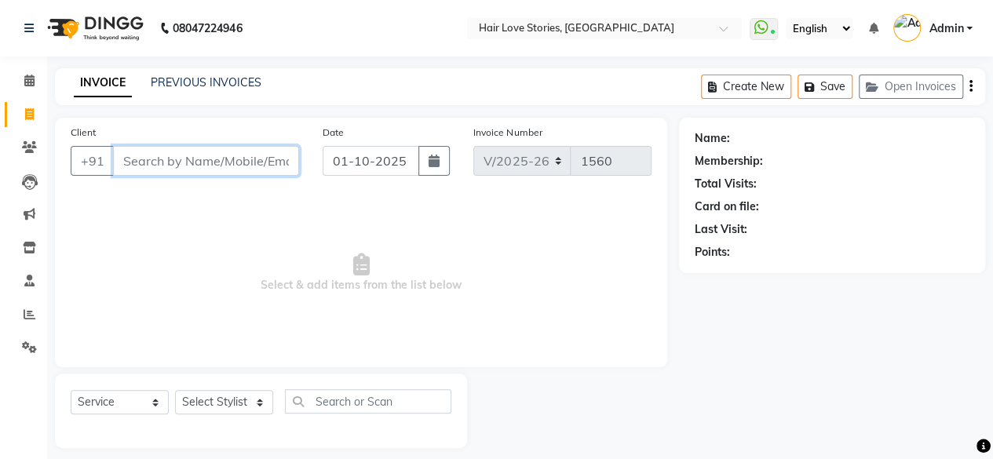
click at [195, 153] on input "Client" at bounding box center [206, 161] width 186 height 30
click at [194, 166] on input "Client" at bounding box center [206, 161] width 186 height 30
type input "8420112260"
click at [253, 158] on span "Add Client" at bounding box center [259, 161] width 62 height 16
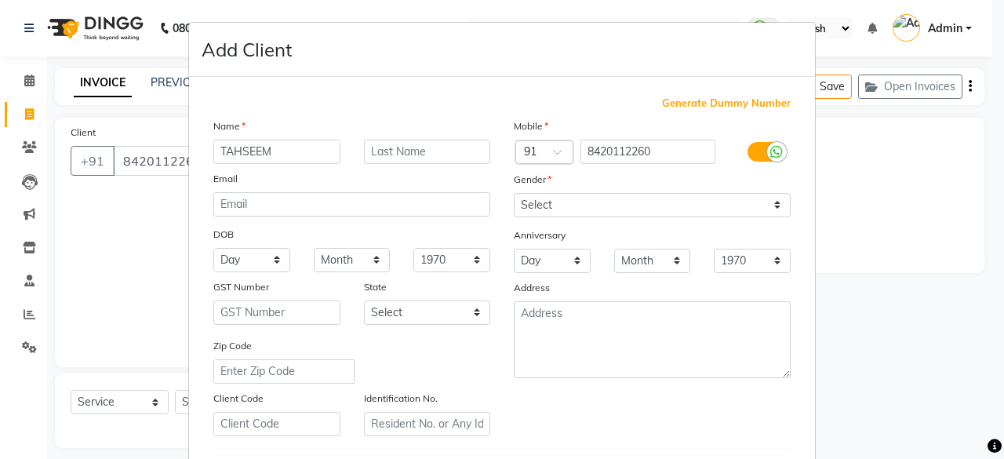
type input "TAHSEEM"
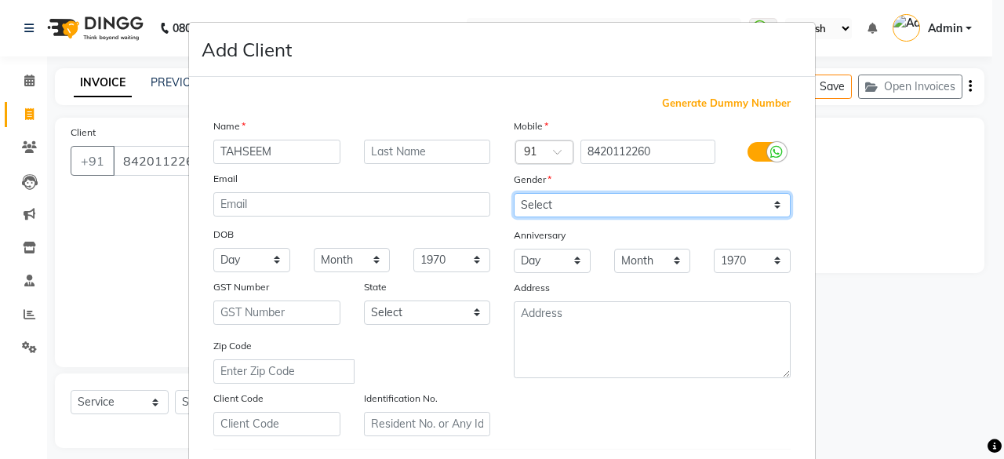
click at [559, 207] on select "Select [DEMOGRAPHIC_DATA] [DEMOGRAPHIC_DATA] Other Prefer Not To Say" at bounding box center [652, 205] width 277 height 24
select select "[DEMOGRAPHIC_DATA]"
click at [514, 193] on select "Select [DEMOGRAPHIC_DATA] [DEMOGRAPHIC_DATA] Other Prefer Not To Say" at bounding box center [652, 205] width 277 height 24
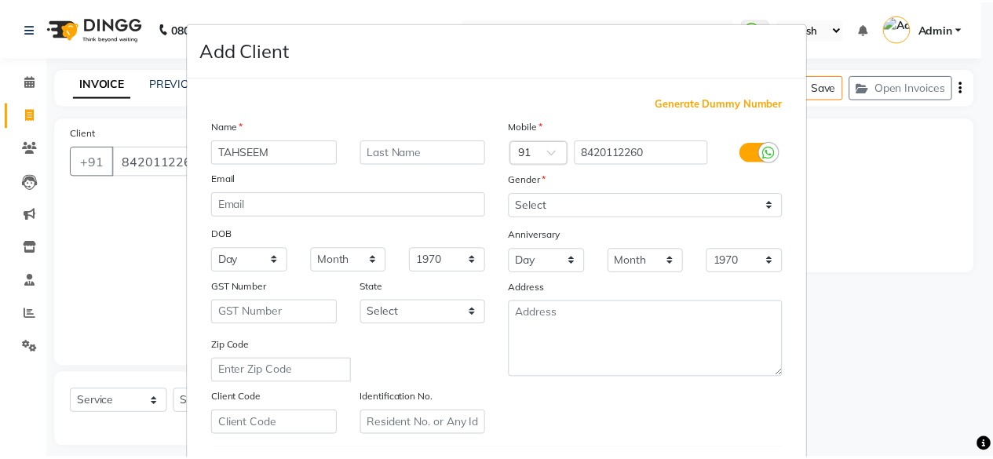
scroll to position [262, 0]
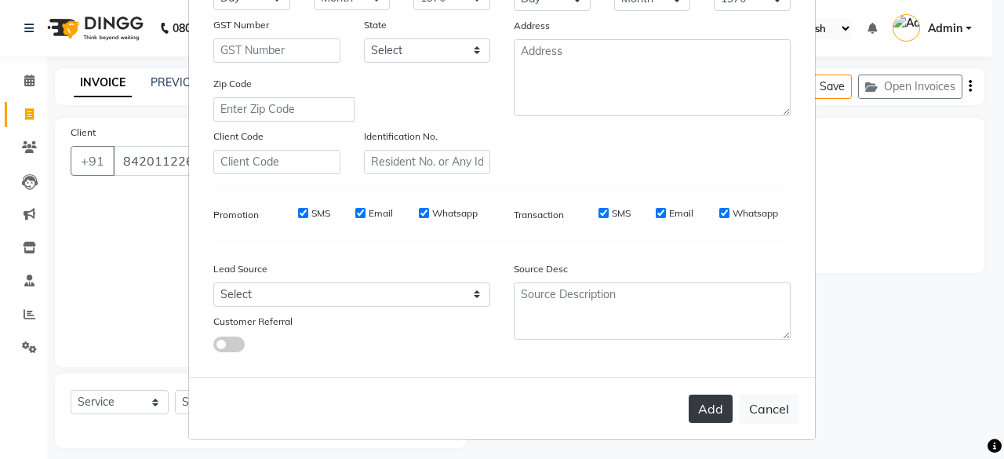
click at [689, 406] on button "Add" at bounding box center [711, 409] width 44 height 28
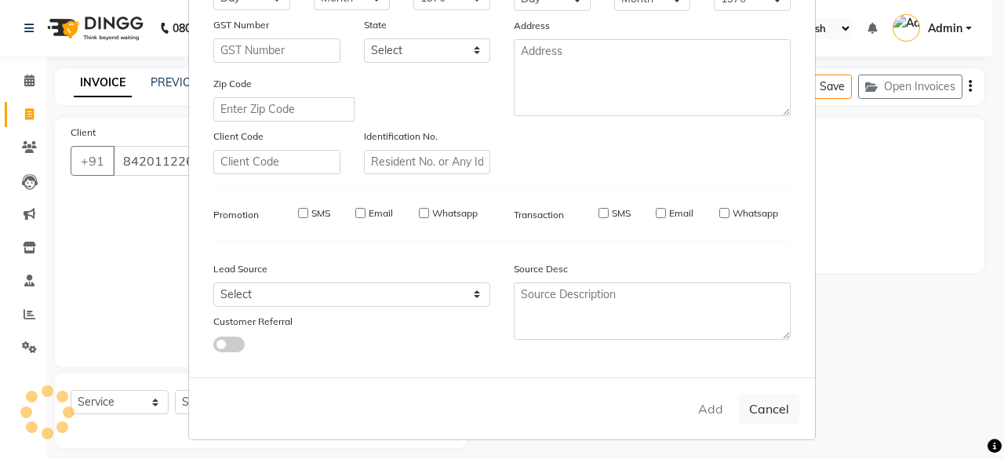
select select
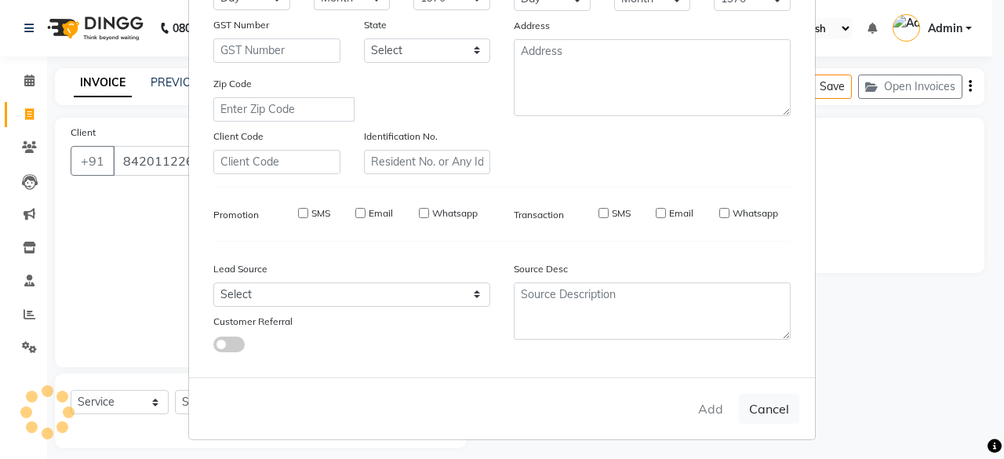
select select
checkbox input "false"
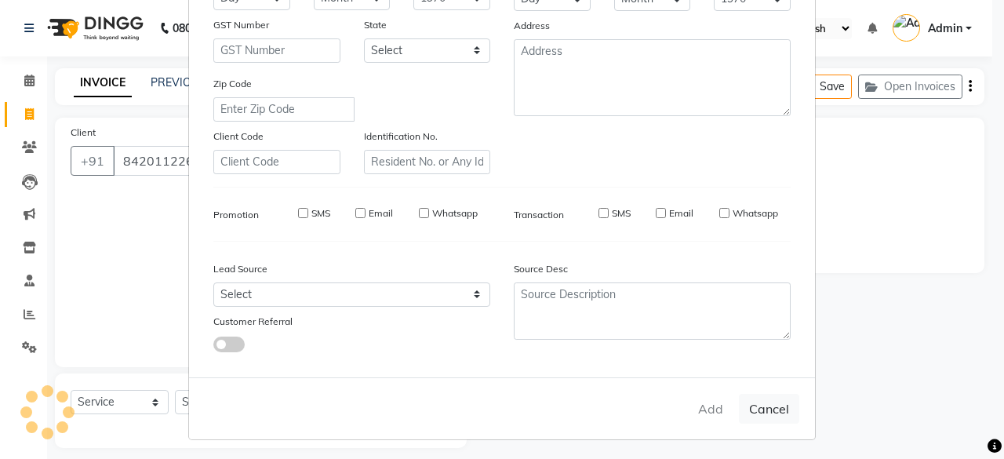
checkbox input "false"
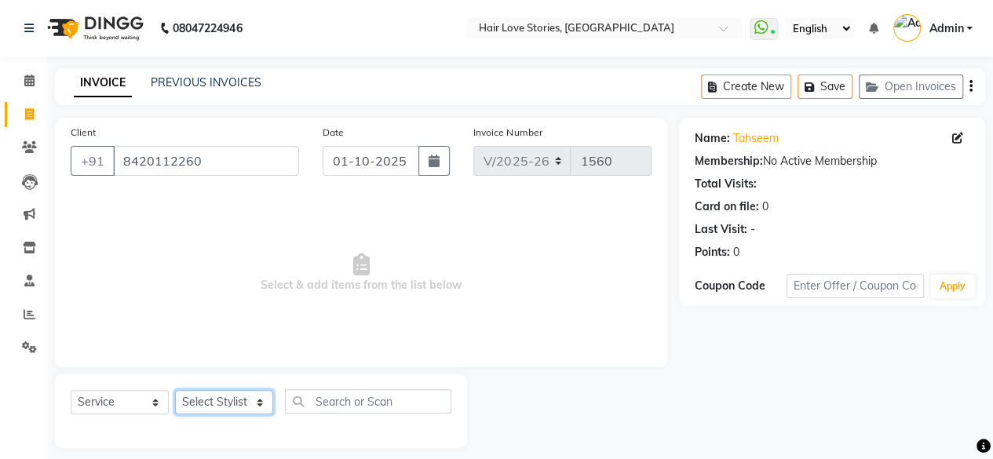
click at [258, 404] on select "Select Stylist [PERSON_NAME] FRONTDESK MANAGER [PERSON_NAME] MEENA MANE [PERSON…" at bounding box center [224, 402] width 98 height 24
select select "19053"
click at [175, 390] on select "Select Stylist [PERSON_NAME] FRONTDESK MANAGER [PERSON_NAME] MEENA MANE [PERSON…" at bounding box center [224, 402] width 98 height 24
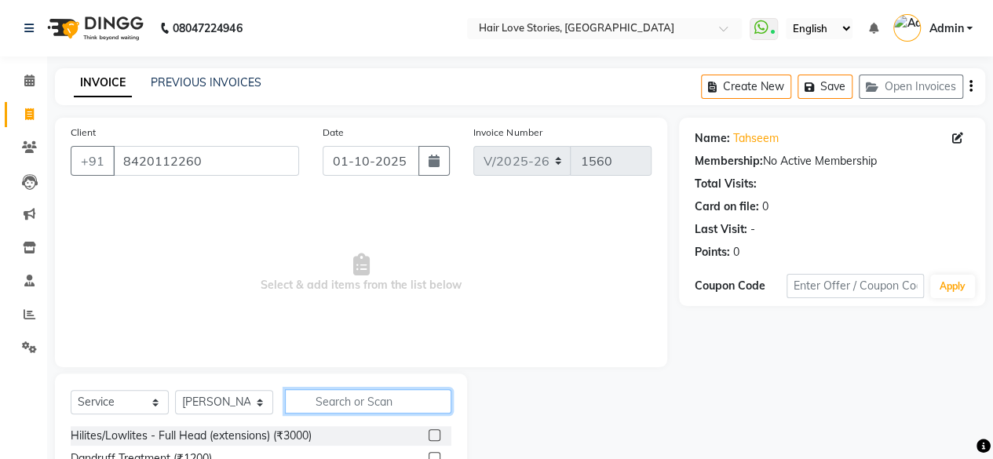
click at [325, 399] on input "text" at bounding box center [368, 401] width 166 height 24
type input "FOOT"
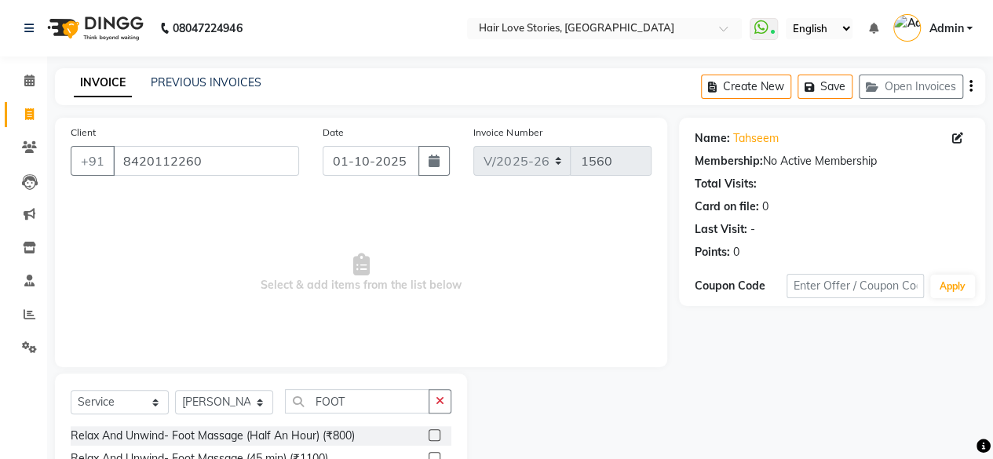
click at [436, 435] on label at bounding box center [434, 435] width 12 height 12
click at [436, 435] on input "checkbox" at bounding box center [433, 436] width 10 height 10
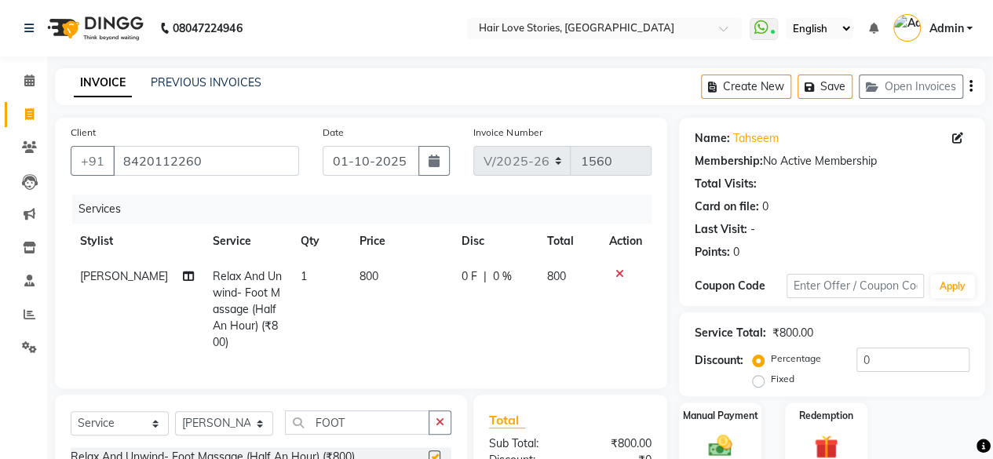
checkbox input "false"
click at [213, 309] on span "Relax And Unwind- Foot Massage (Half An Hour) (₹800)" at bounding box center [247, 309] width 69 height 80
select select "19053"
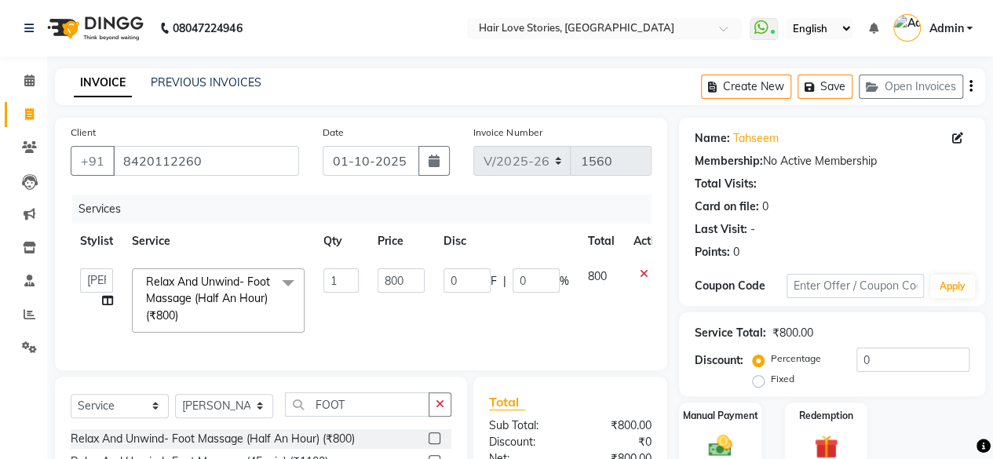
click at [207, 293] on span "Relax And Unwind- Foot Massage (Half An Hour) (₹800)" at bounding box center [208, 299] width 124 height 48
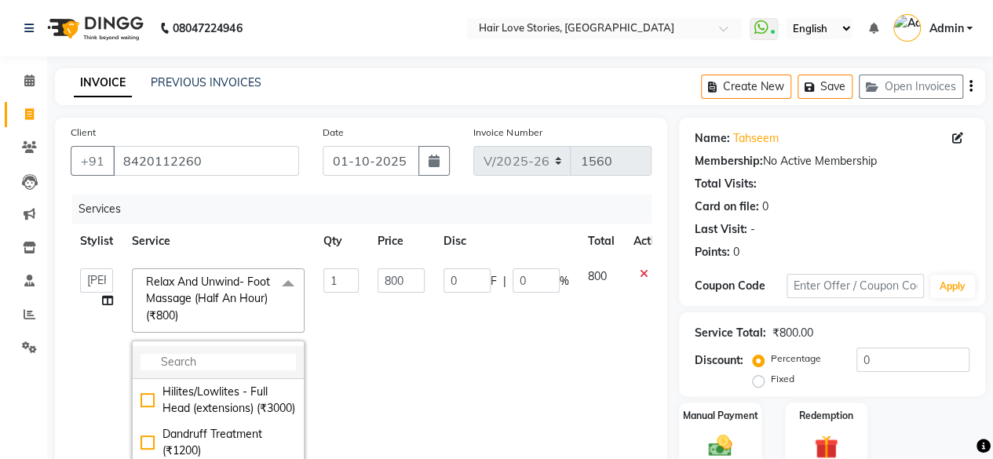
click at [212, 355] on input "multiselect-search" at bounding box center [217, 362] width 155 height 16
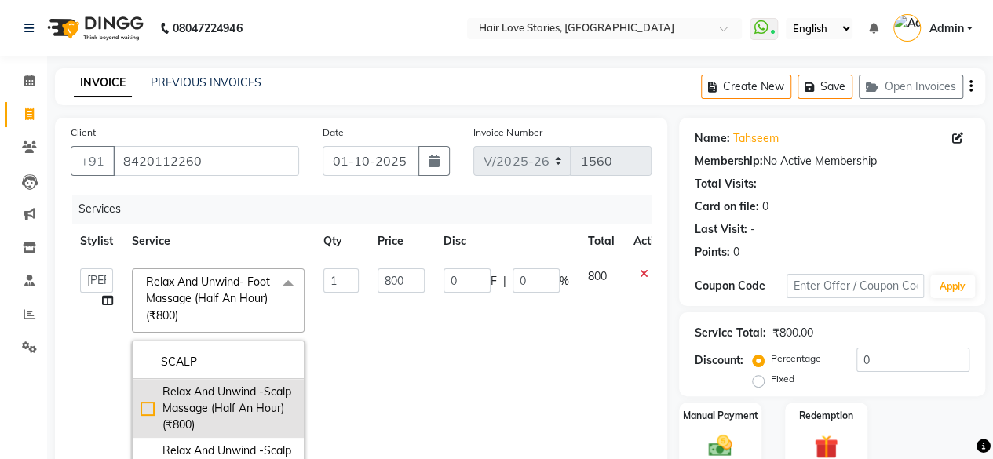
type input "SCALP"
click at [150, 411] on div "Relax And Unwind -Scalp Massage (Half An Hour) (₹800)" at bounding box center [217, 408] width 155 height 49
checkbox input "true"
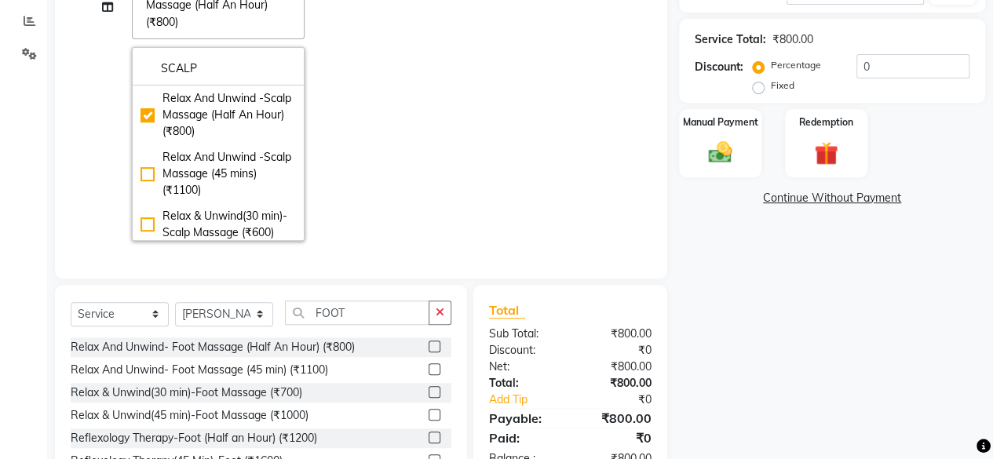
scroll to position [295, 0]
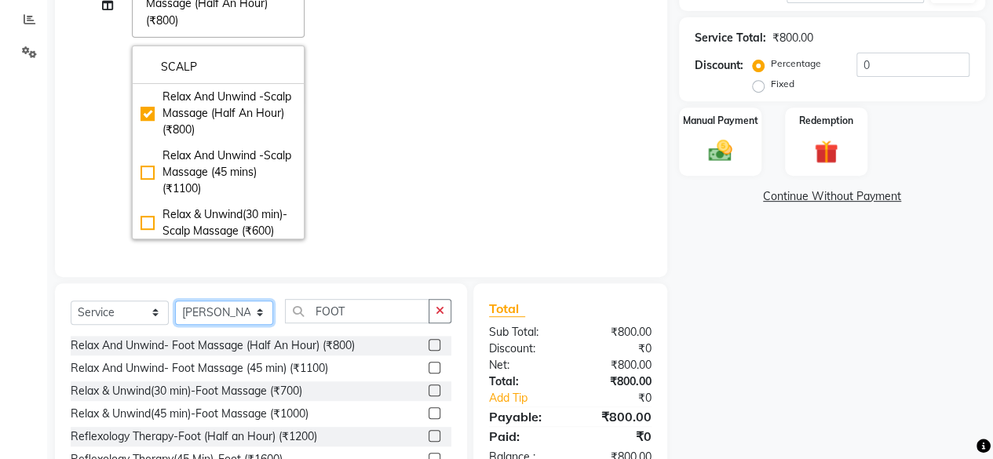
click at [234, 311] on select "Select Stylist [PERSON_NAME] FRONTDESK MANAGER [PERSON_NAME] MEENA MANE [PERSON…" at bounding box center [224, 313] width 98 height 24
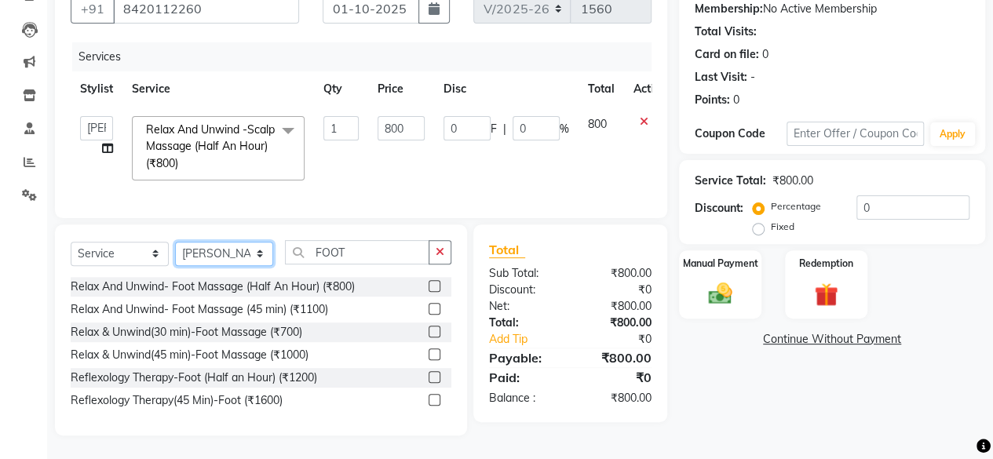
scroll to position [163, 0]
select select "92004"
click at [175, 242] on select "Select Stylist [PERSON_NAME] FRONTDESK MANAGER [PERSON_NAME] MEENA MANE [PERSON…" at bounding box center [224, 254] width 98 height 24
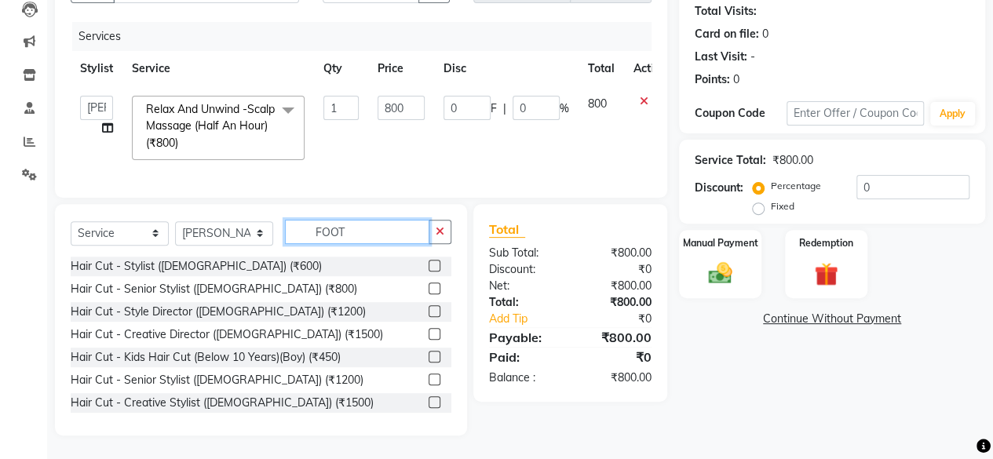
click at [396, 231] on input "FOOT" at bounding box center [357, 232] width 144 height 24
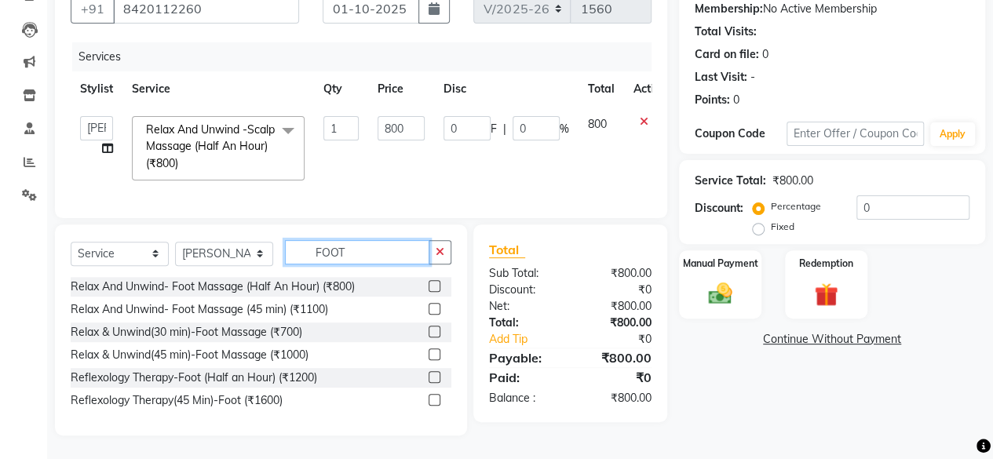
scroll to position [163, 0]
type input "FOOT"
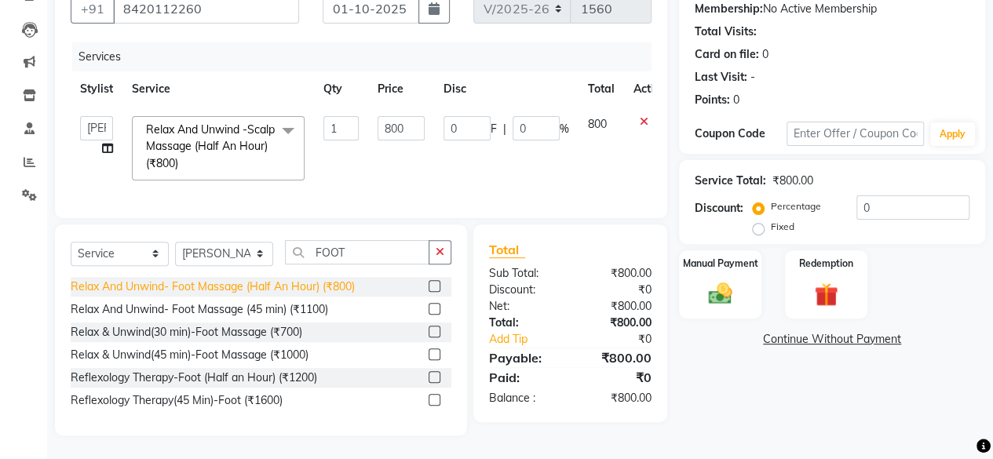
click at [293, 286] on div "Relax And Unwind- Foot Massage (Half An Hour) (₹800)" at bounding box center [213, 287] width 284 height 16
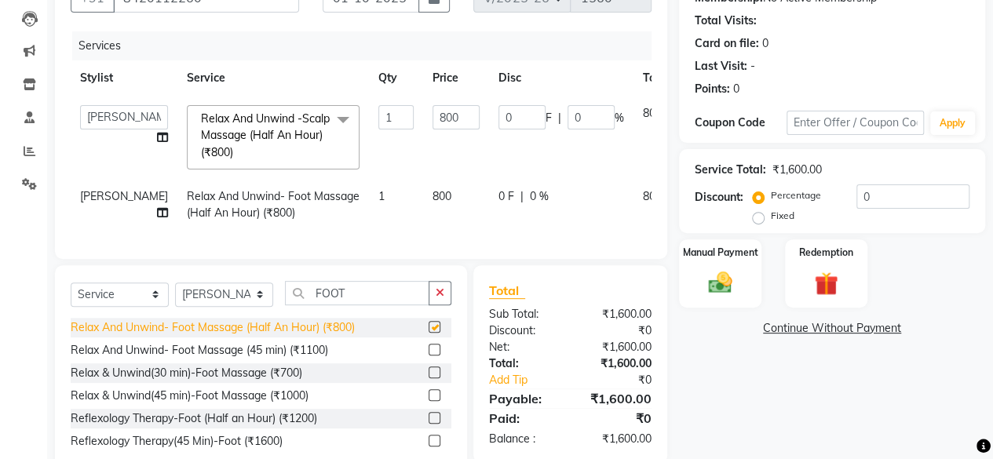
checkbox input "false"
click at [498, 118] on input "0" at bounding box center [521, 117] width 47 height 24
type input "300"
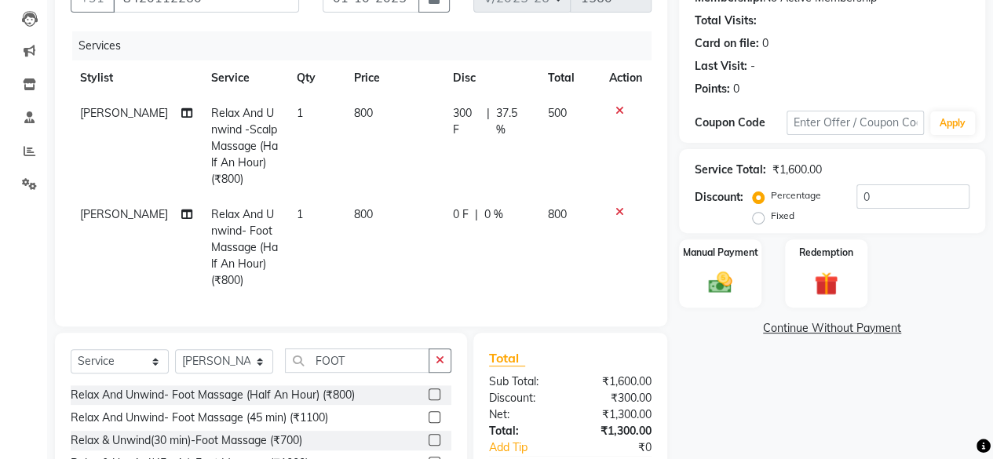
click at [447, 194] on tbody "Vidya Raj Relax And Unwind -Scalp Massage (Half An Hour) (₹800) 1 800 300 F | 3…" at bounding box center [361, 197] width 581 height 202
click at [443, 213] on td "0 F | 0 %" at bounding box center [490, 247] width 95 height 101
select select "92004"
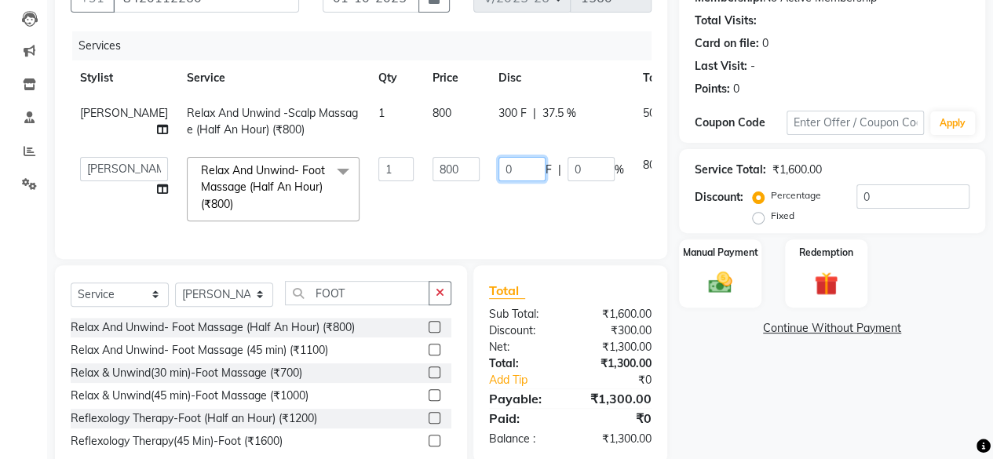
click at [498, 173] on input "0" at bounding box center [521, 169] width 47 height 24
type input "300"
click at [707, 282] on img at bounding box center [720, 282] width 40 height 28
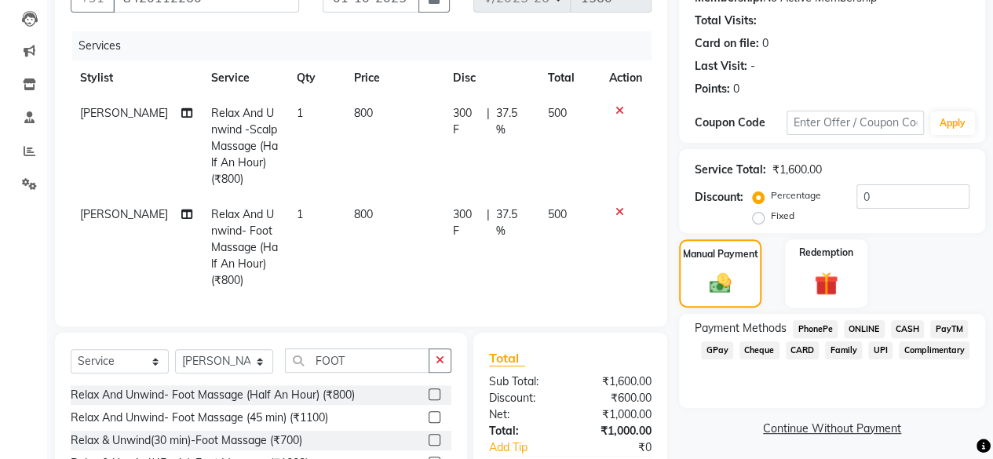
click at [797, 346] on span "CARD" at bounding box center [802, 350] width 34 height 18
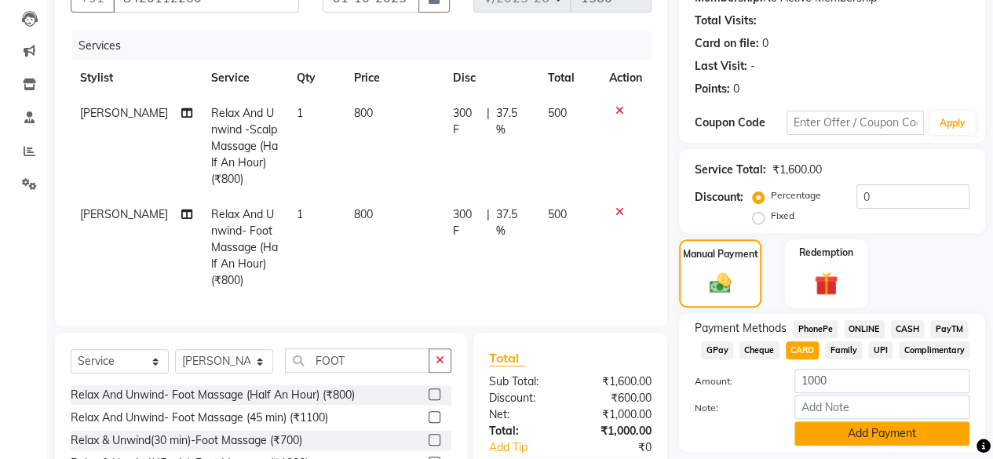
click at [854, 440] on button "Add Payment" at bounding box center [881, 433] width 175 height 24
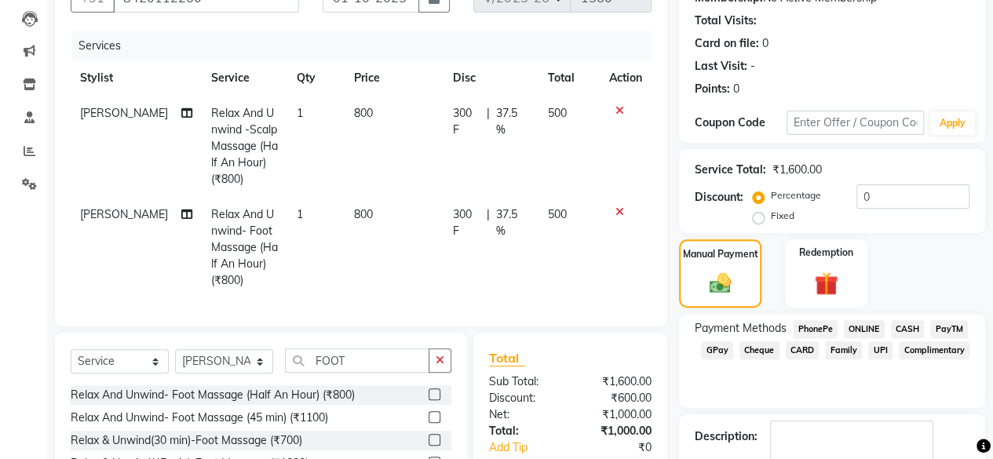
scroll to position [301, 0]
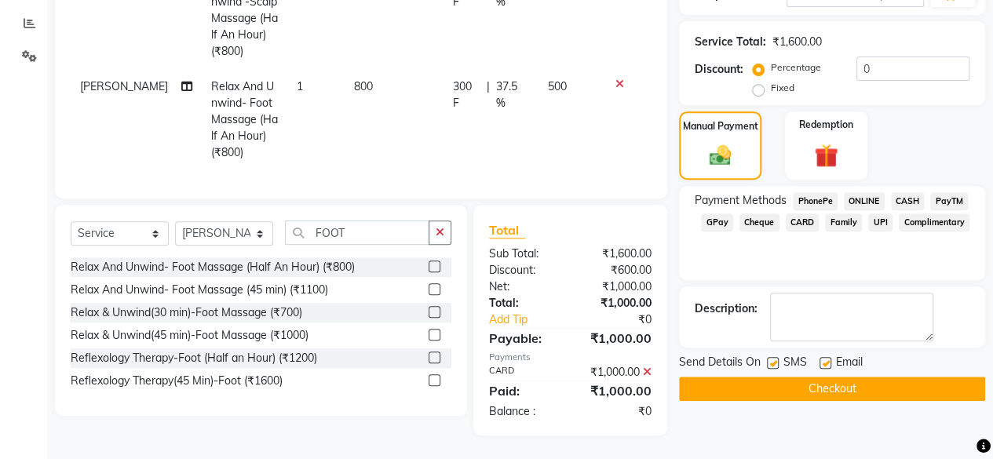
click at [791, 377] on button "Checkout" at bounding box center [832, 389] width 306 height 24
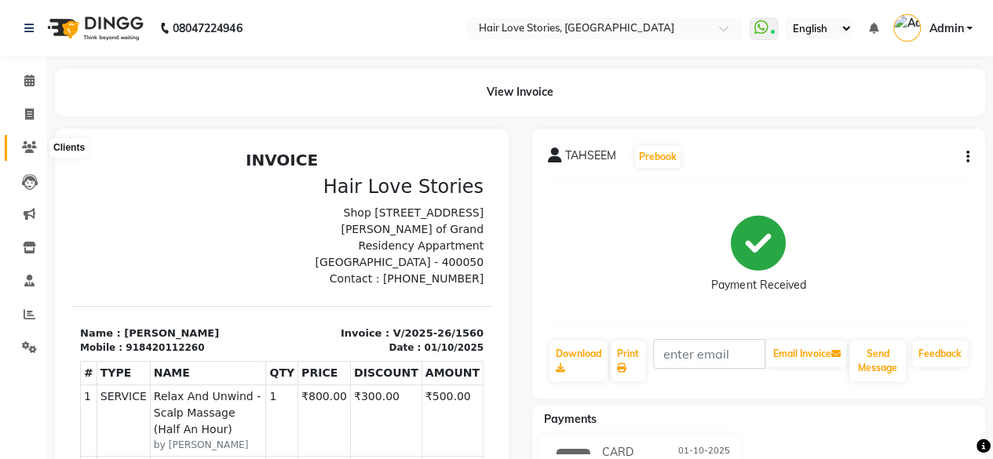
click at [30, 156] on span at bounding box center [29, 148] width 27 height 18
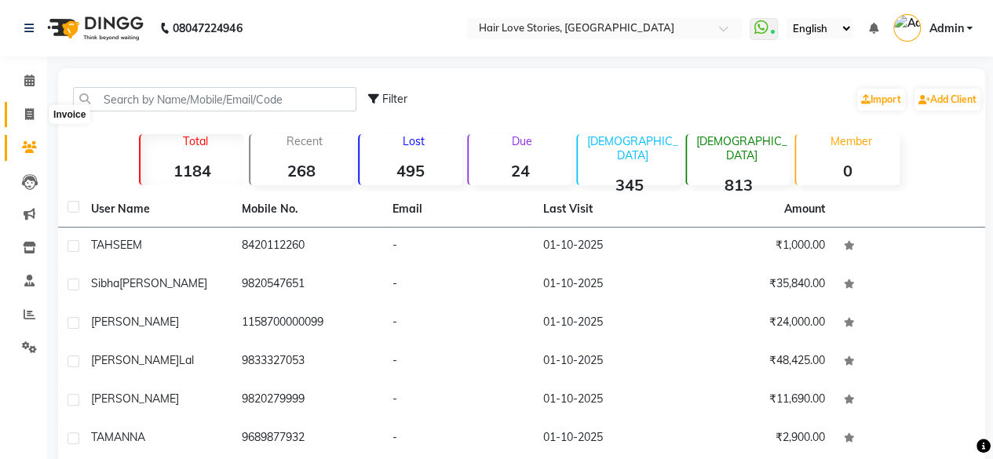
click at [31, 115] on icon at bounding box center [29, 114] width 9 height 12
select select "3886"
select select "service"
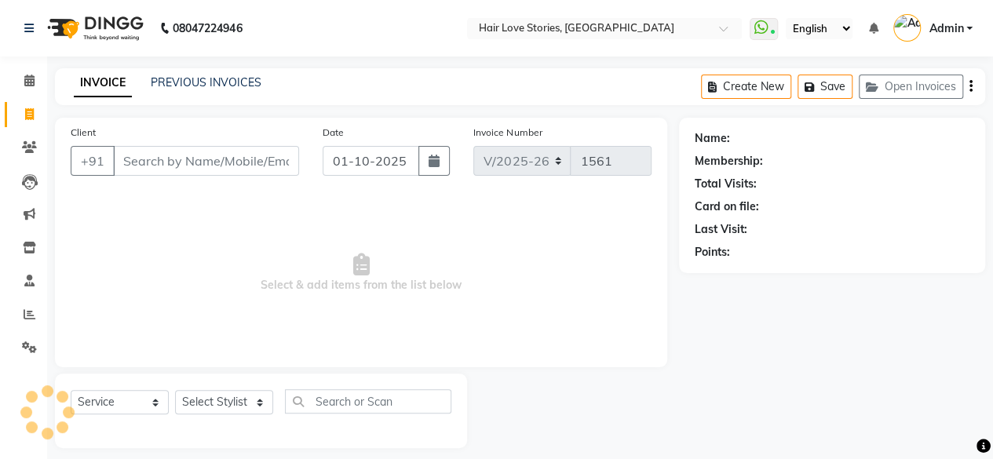
scroll to position [12, 0]
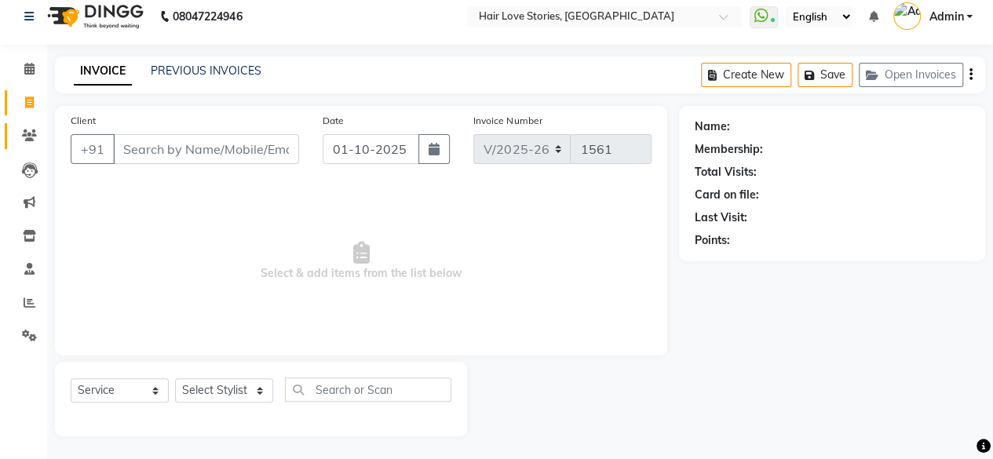
click at [32, 125] on link "Clients" at bounding box center [24, 136] width 38 height 26
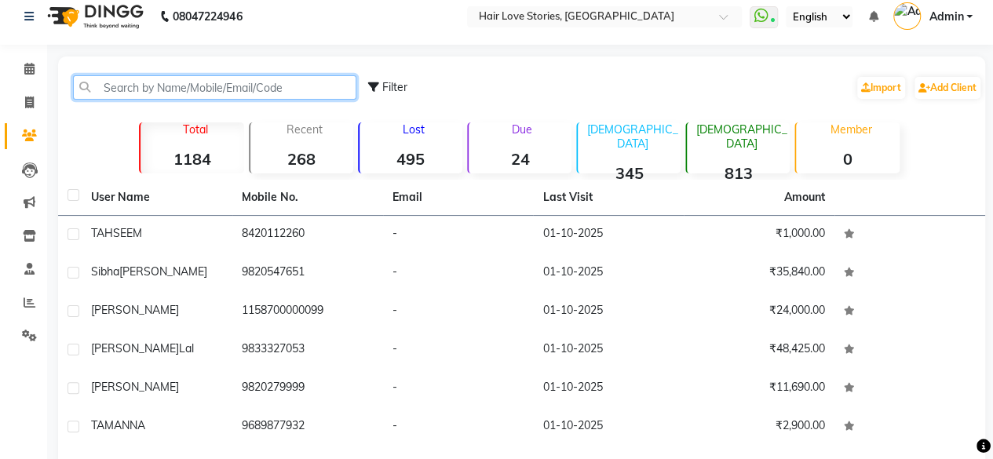
click at [132, 95] on input "text" at bounding box center [214, 87] width 283 height 24
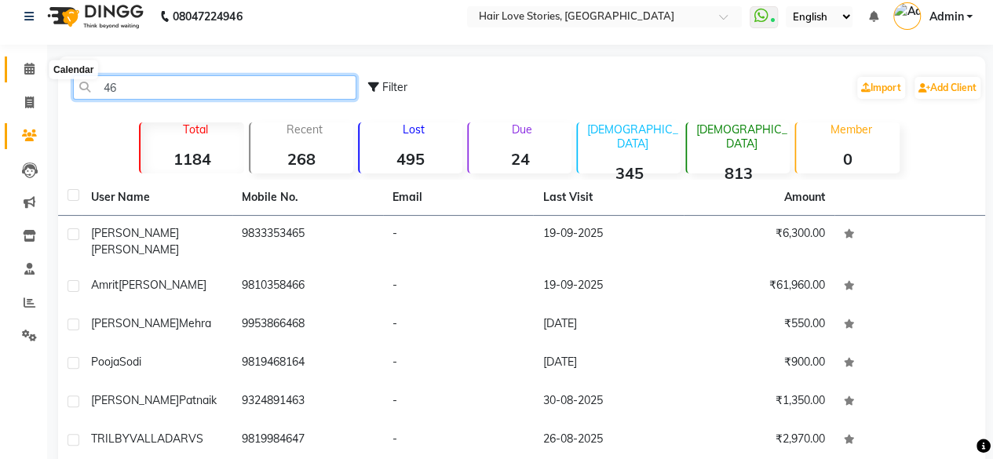
type input "46"
click at [29, 71] on icon at bounding box center [29, 69] width 10 height 12
